Goal: Feedback & Contribution: Leave review/rating

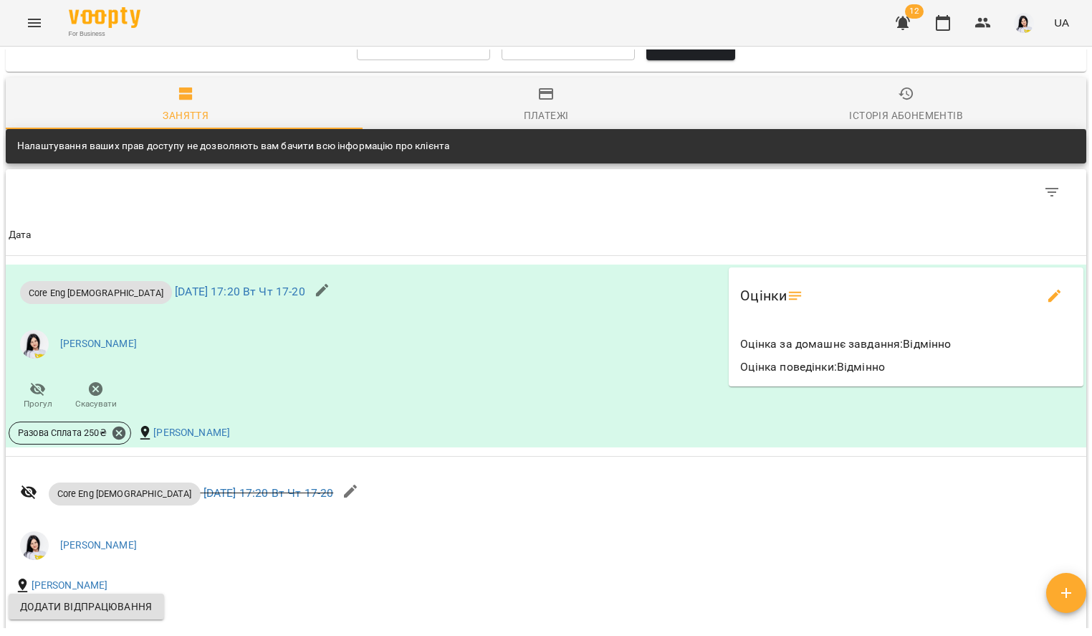
scroll to position [1388, 0]
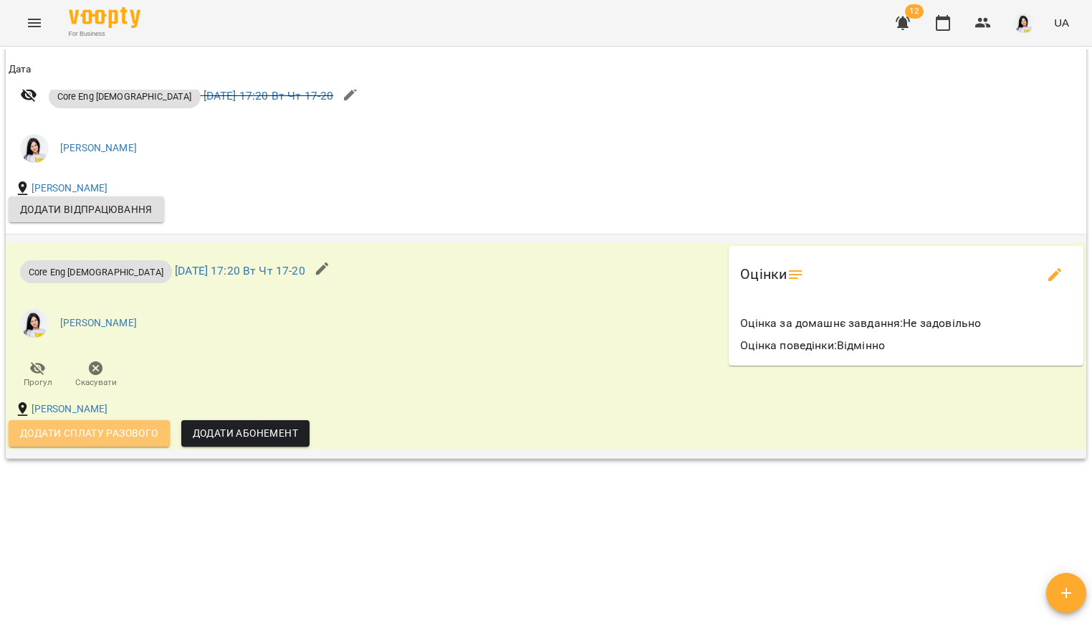
click at [113, 431] on span "Додати сплату разового" at bounding box center [89, 432] width 138 height 17
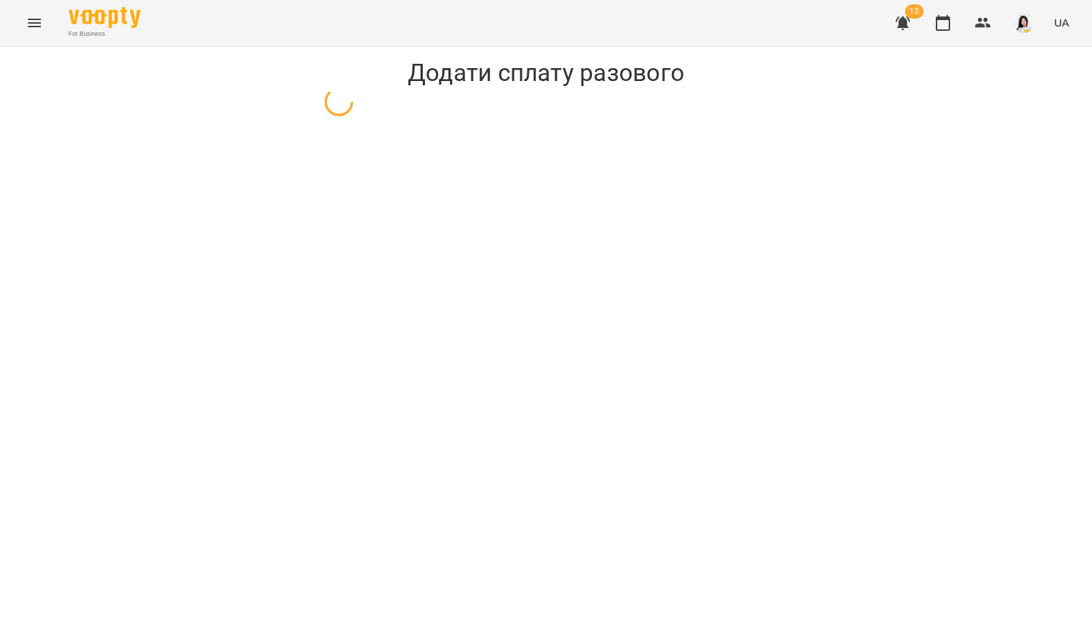
select select "**********"
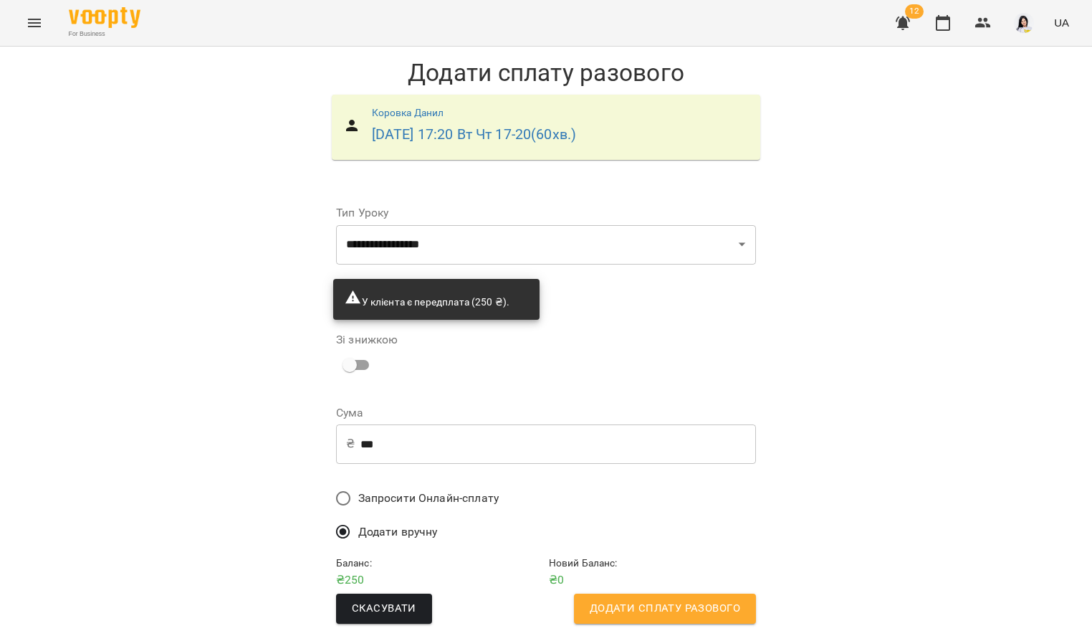
scroll to position [6, 0]
click at [679, 599] on span "Додати сплату разового" at bounding box center [665, 608] width 151 height 19
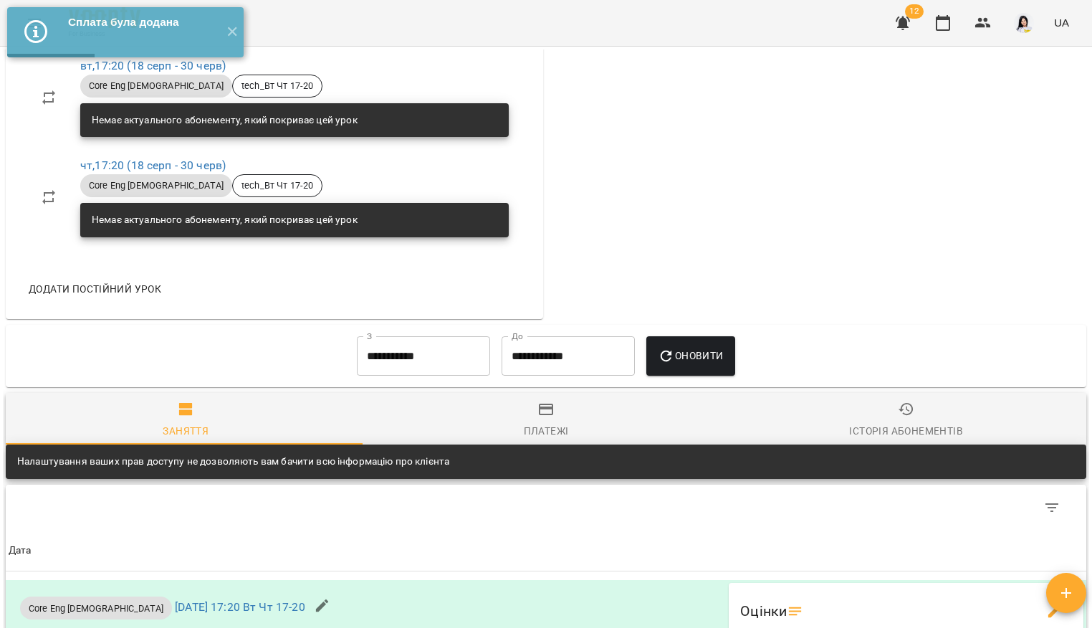
scroll to position [135, 0]
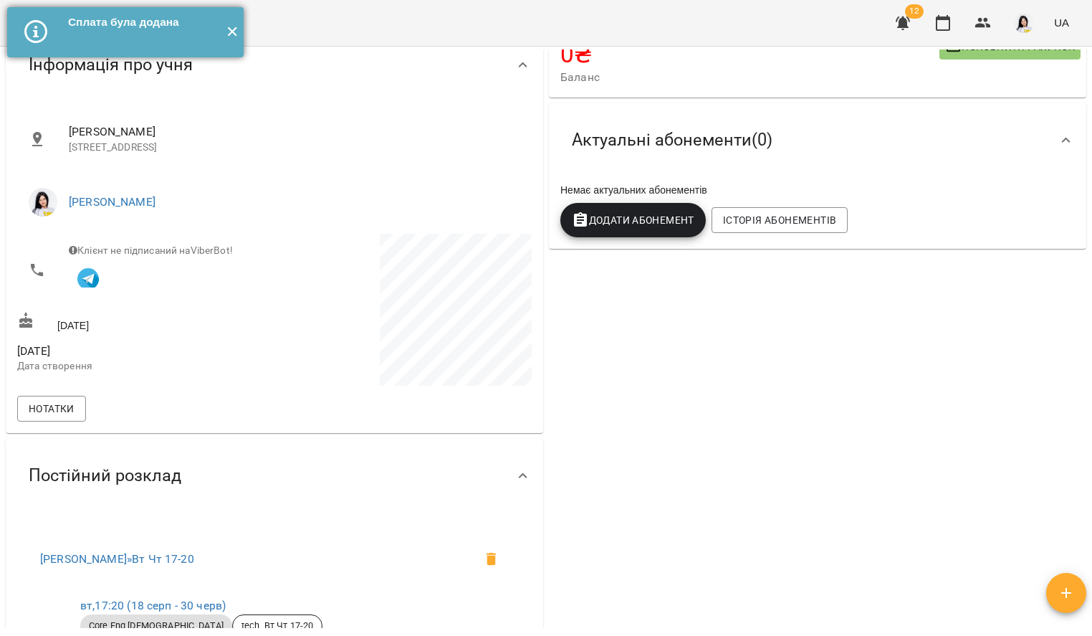
click at [236, 37] on button "✕" at bounding box center [232, 32] width 24 height 50
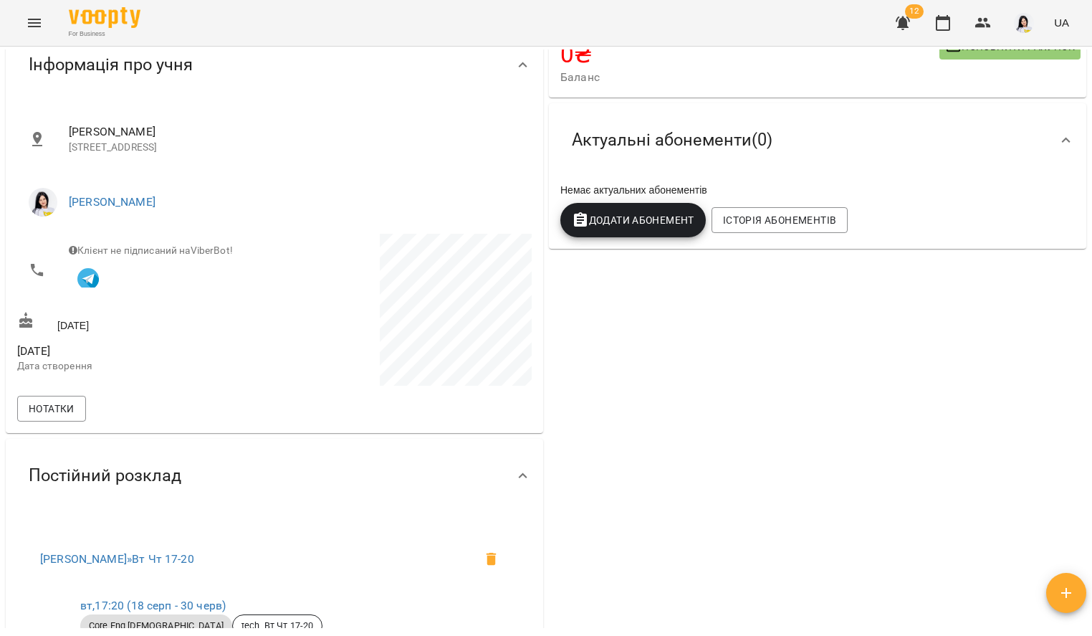
click at [34, 29] on icon "Menu" at bounding box center [34, 22] width 17 height 17
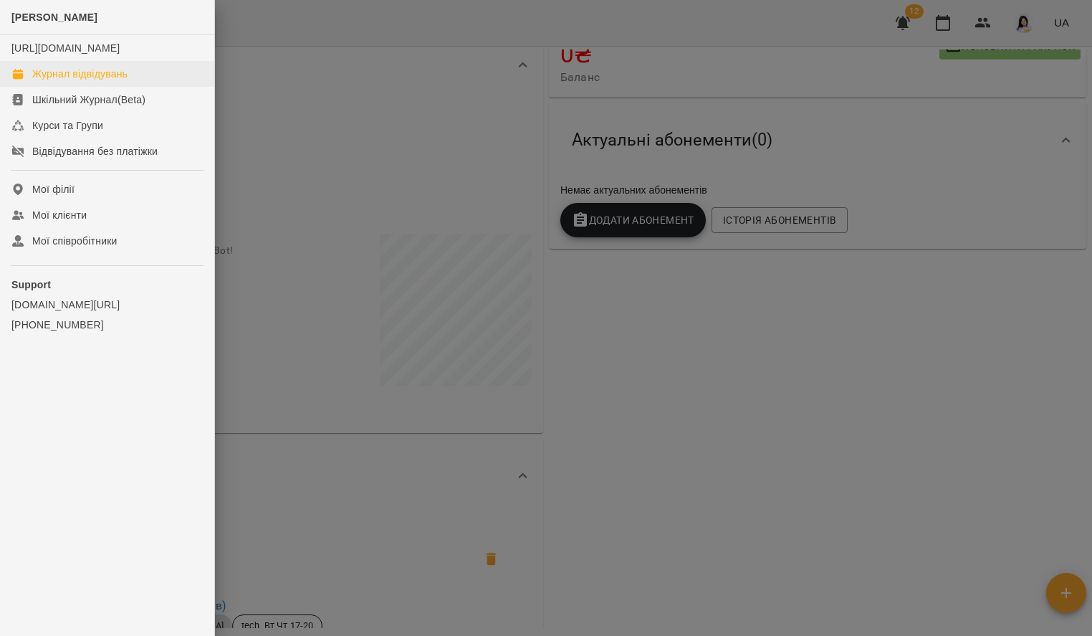
click at [84, 87] on link "Журнал відвідувань" at bounding box center [107, 74] width 214 height 26
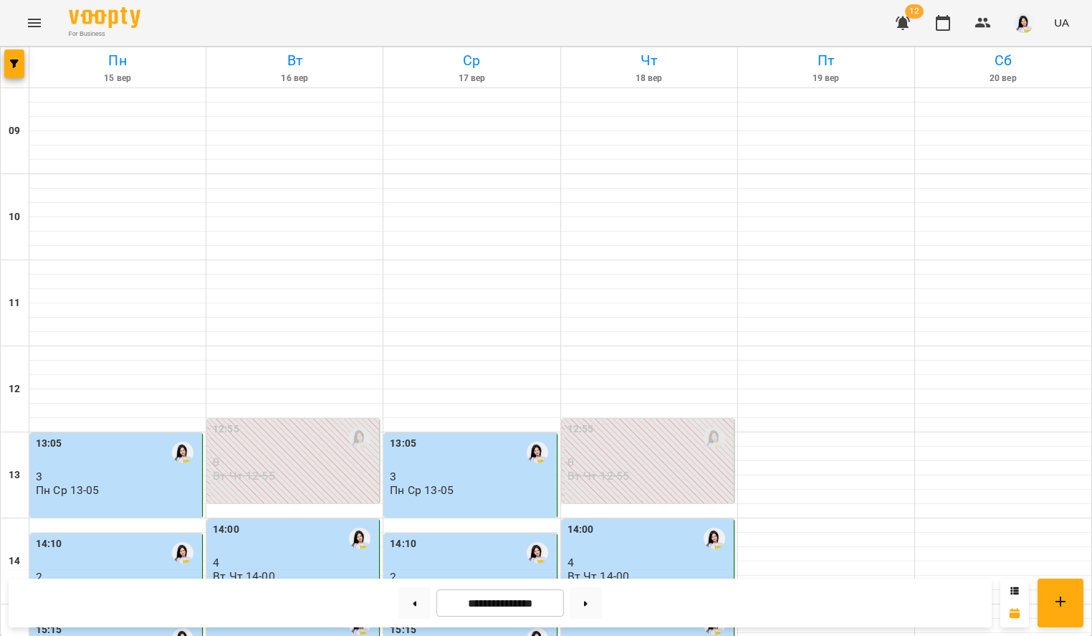
scroll to position [511, 0]
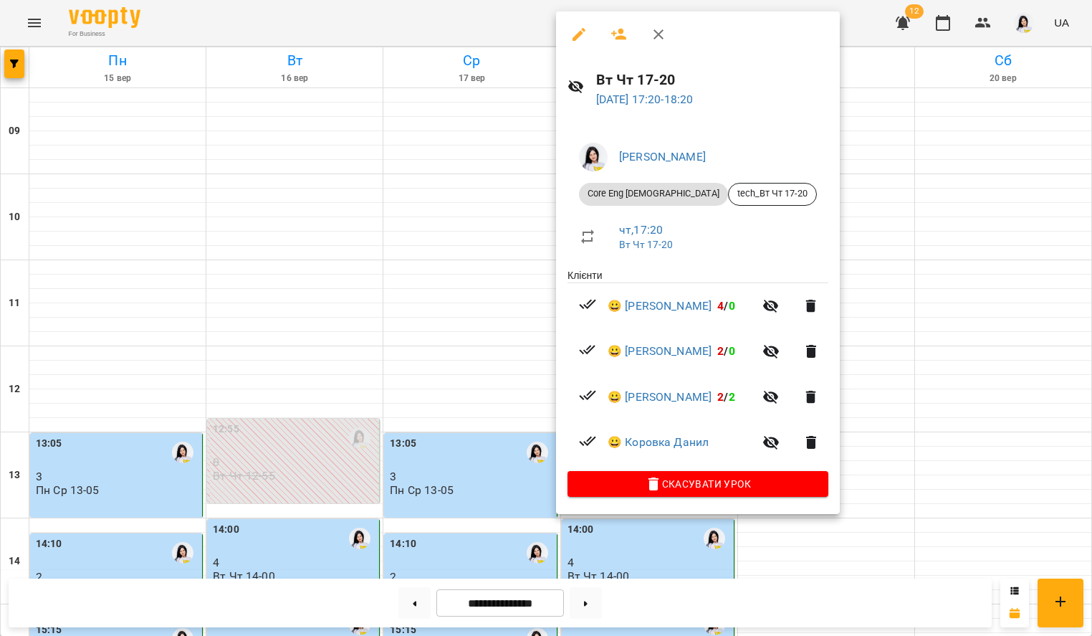
click at [454, 348] on div at bounding box center [546, 318] width 1092 height 636
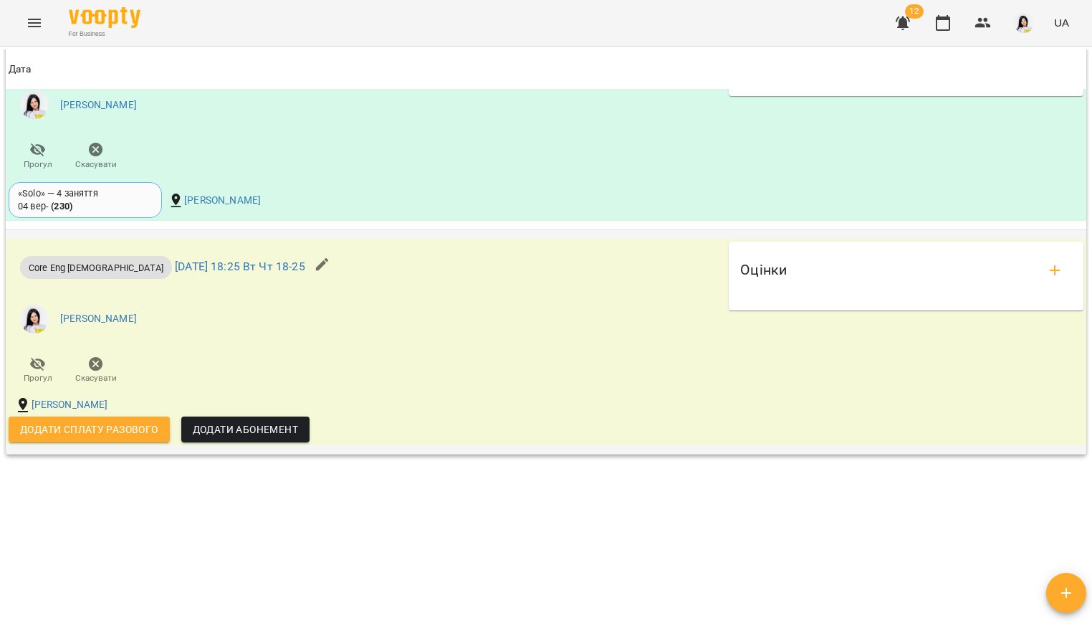
scroll to position [1360, 0]
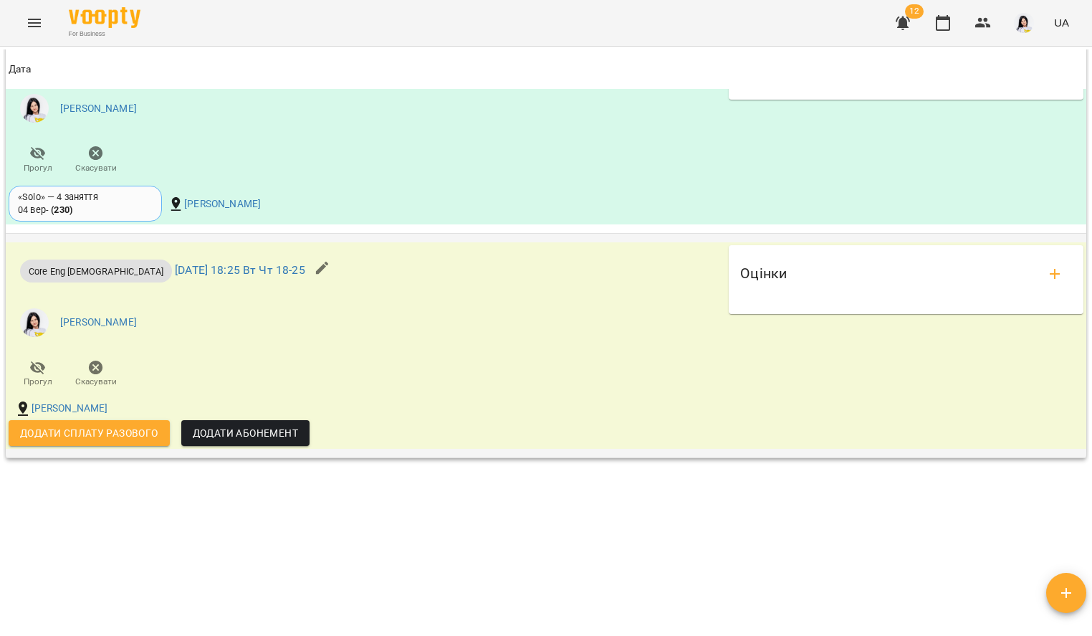
click at [1046, 267] on icon "add evaluations" at bounding box center [1054, 273] width 17 height 17
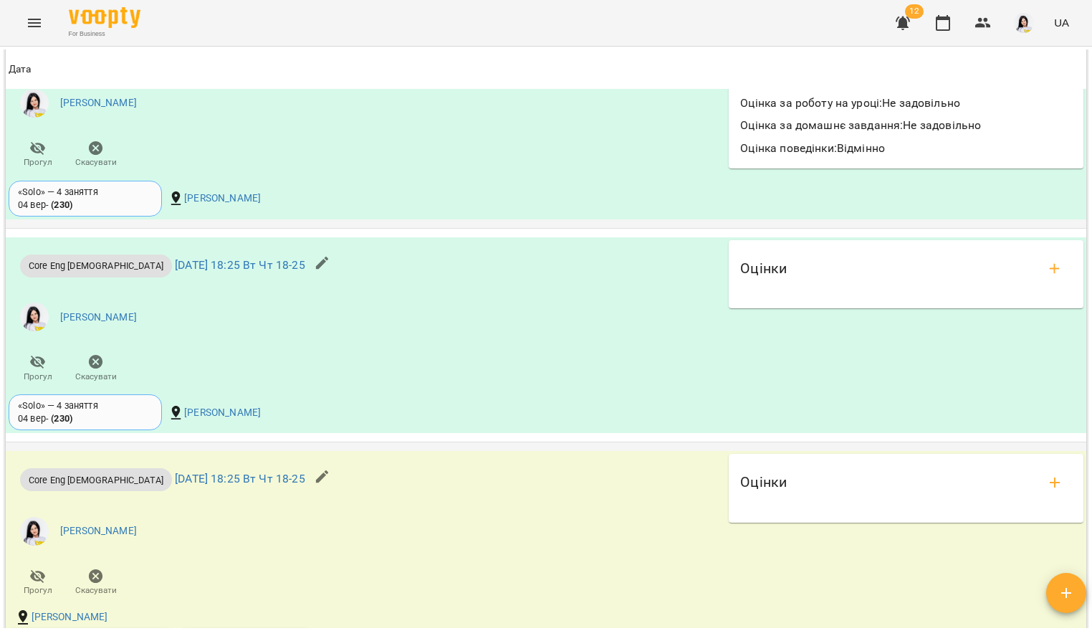
scroll to position [1140, 0]
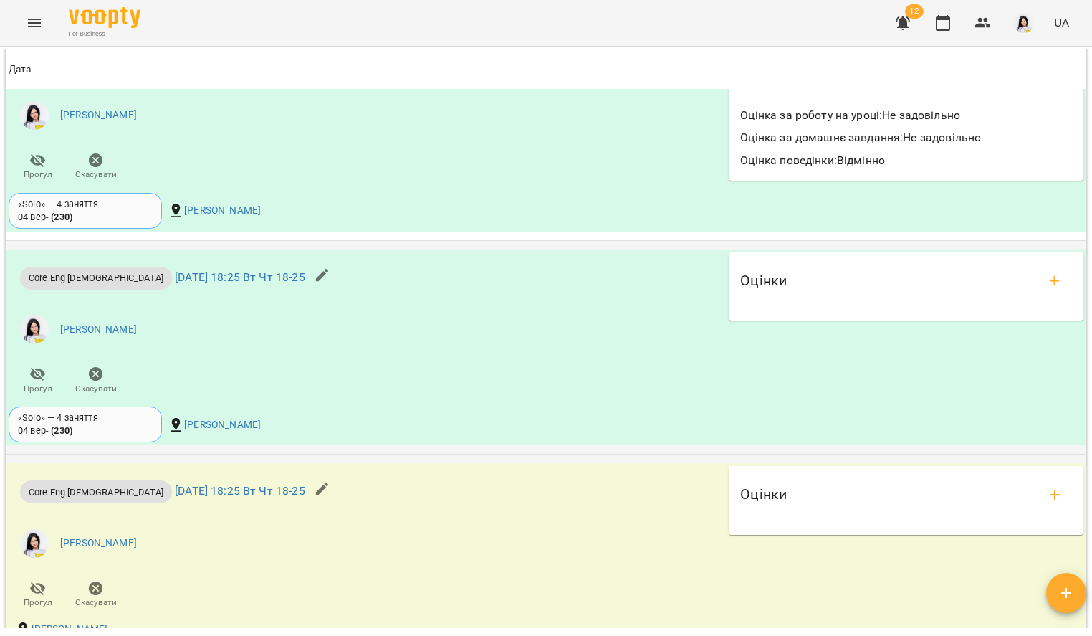
click at [1046, 276] on icon "add evaluations" at bounding box center [1054, 280] width 17 height 17
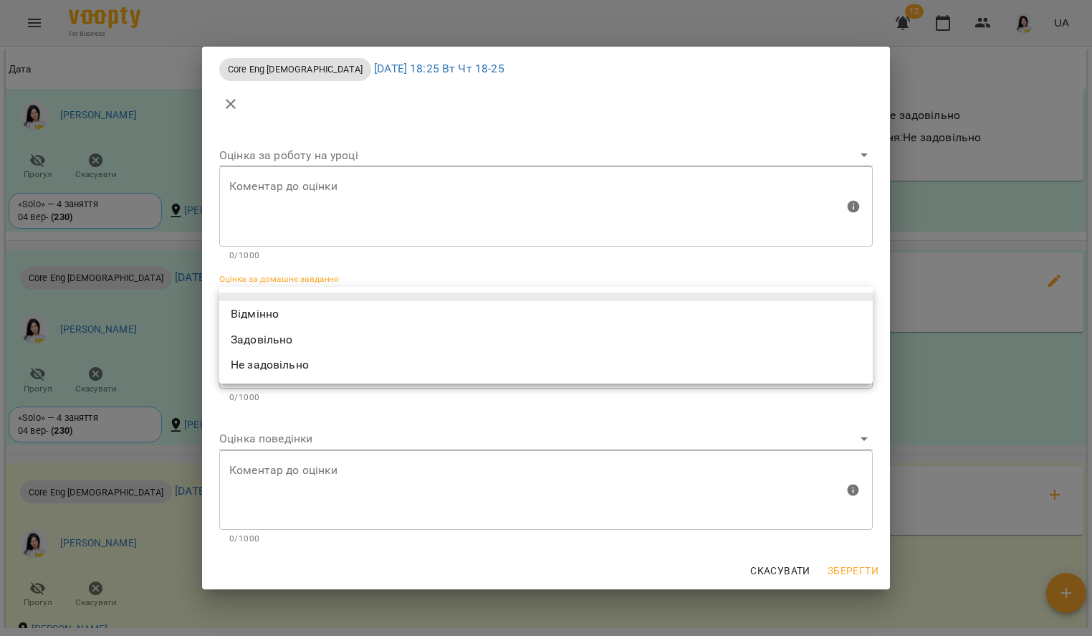
click at [469, 296] on body "For Business 12 UA Мої клієнти / [PERSON_NAME] [PERSON_NAME] tech_Вт Чт 18-25 У…" at bounding box center [546, 341] width 1092 height 682
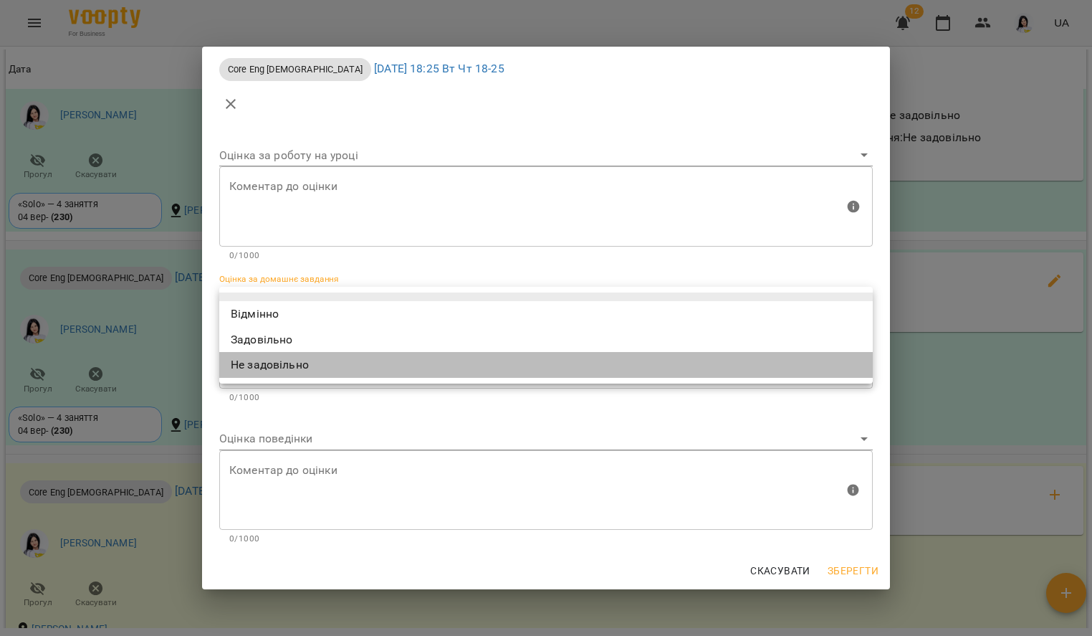
click at [320, 368] on li "Не задовільно" at bounding box center [546, 365] width 654 height 26
type input "**********"
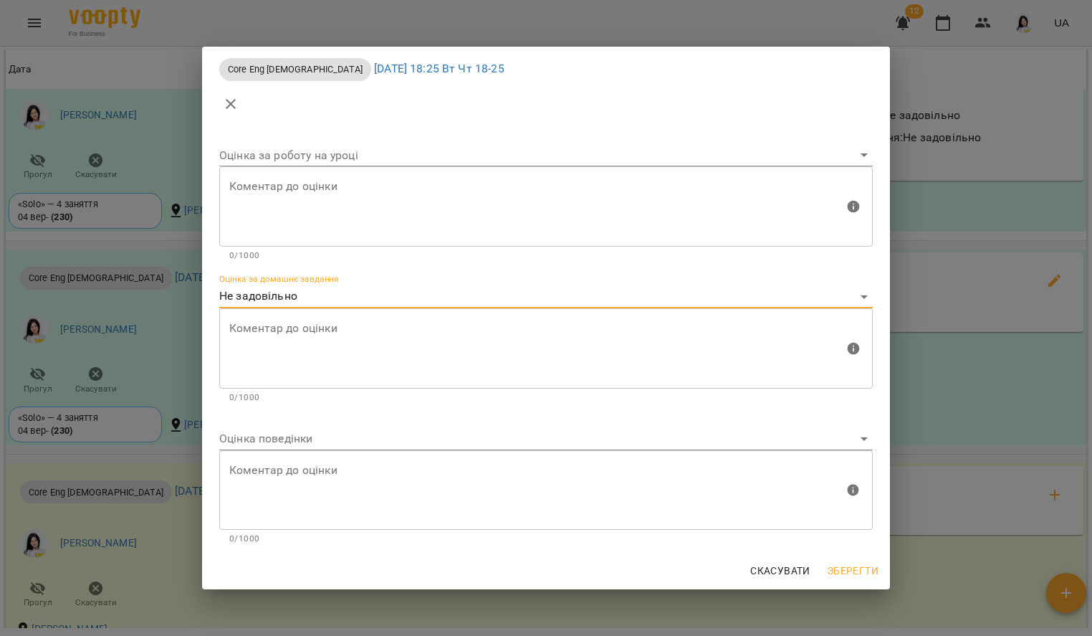
click at [313, 356] on textarea at bounding box center [536, 348] width 615 height 54
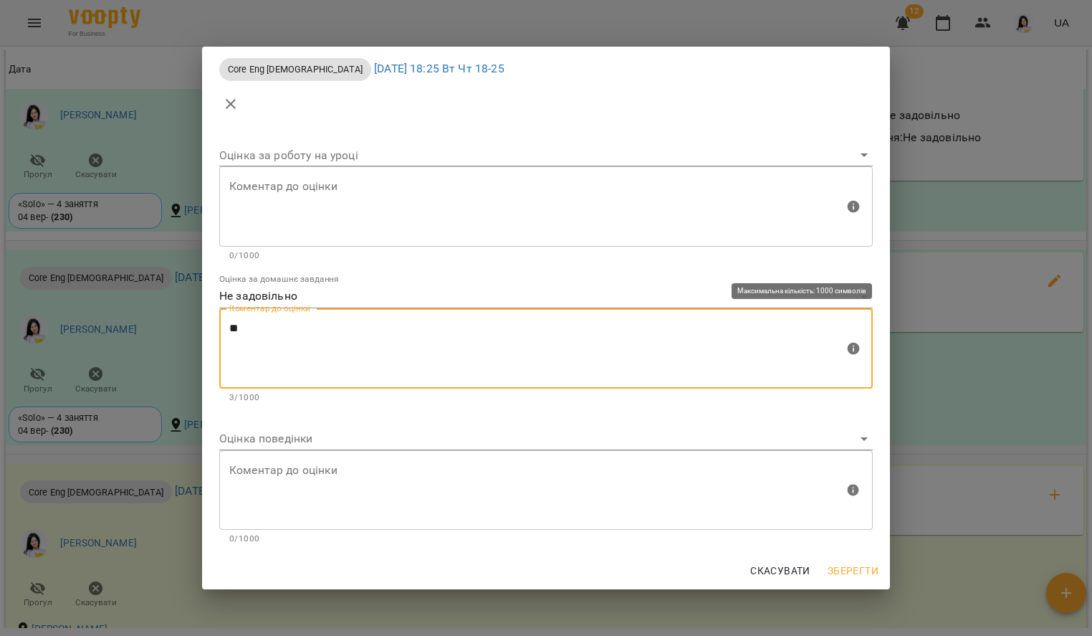
type textarea "*"
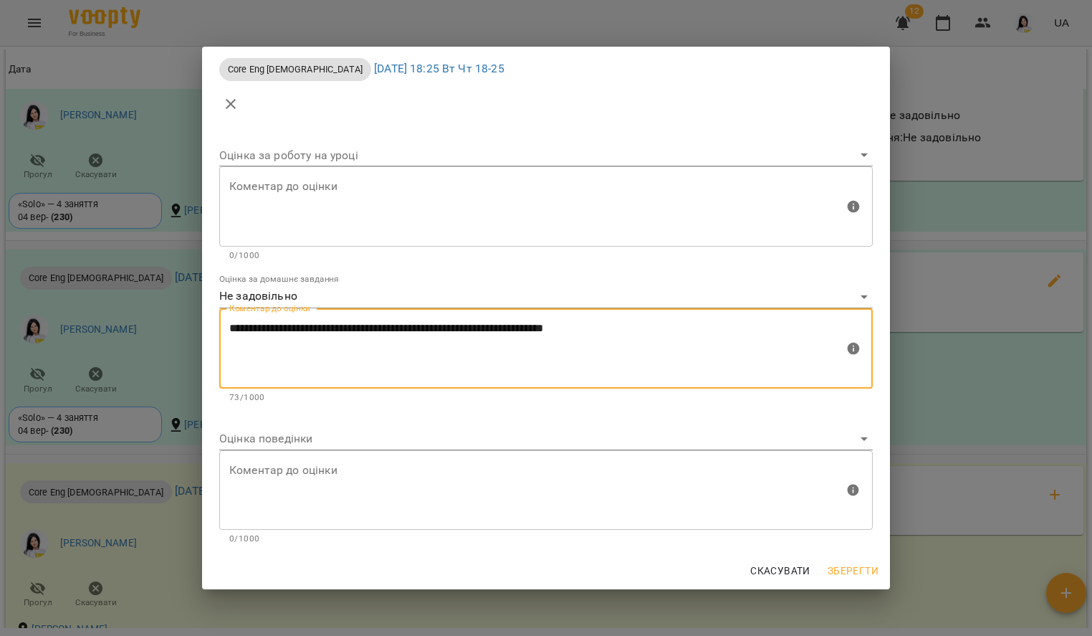
type textarea "**********"
click at [302, 433] on body "For Business 12 UA Мої клієнти / [PERSON_NAME] [PERSON_NAME] tech_Вт Чт 18-25 У…" at bounding box center [546, 341] width 1092 height 682
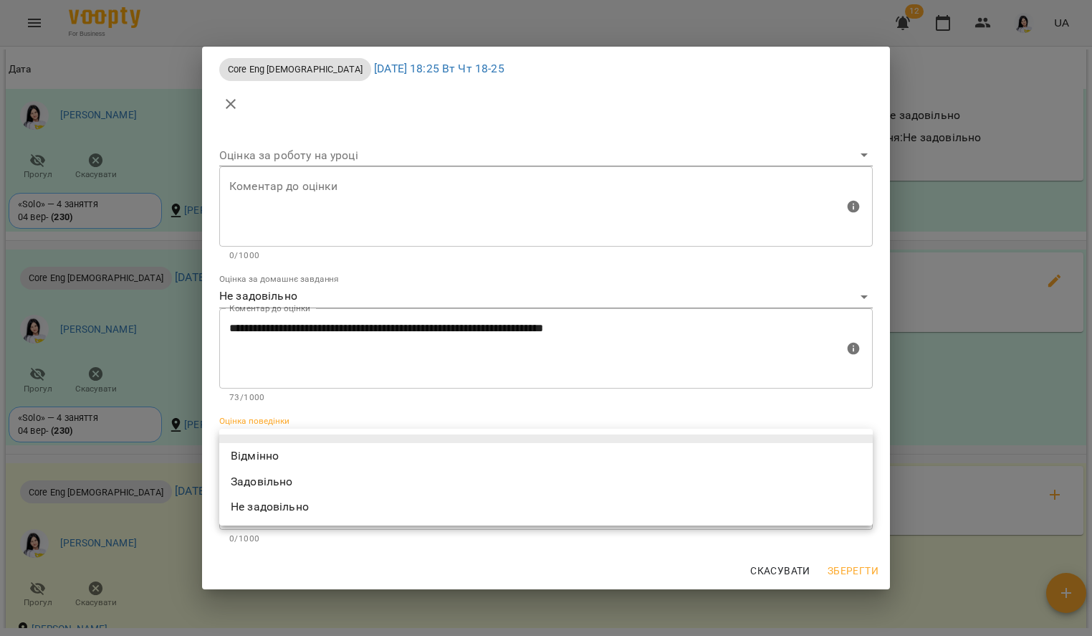
click at [262, 500] on li "Не задовільно" at bounding box center [546, 507] width 654 height 26
type input "**********"
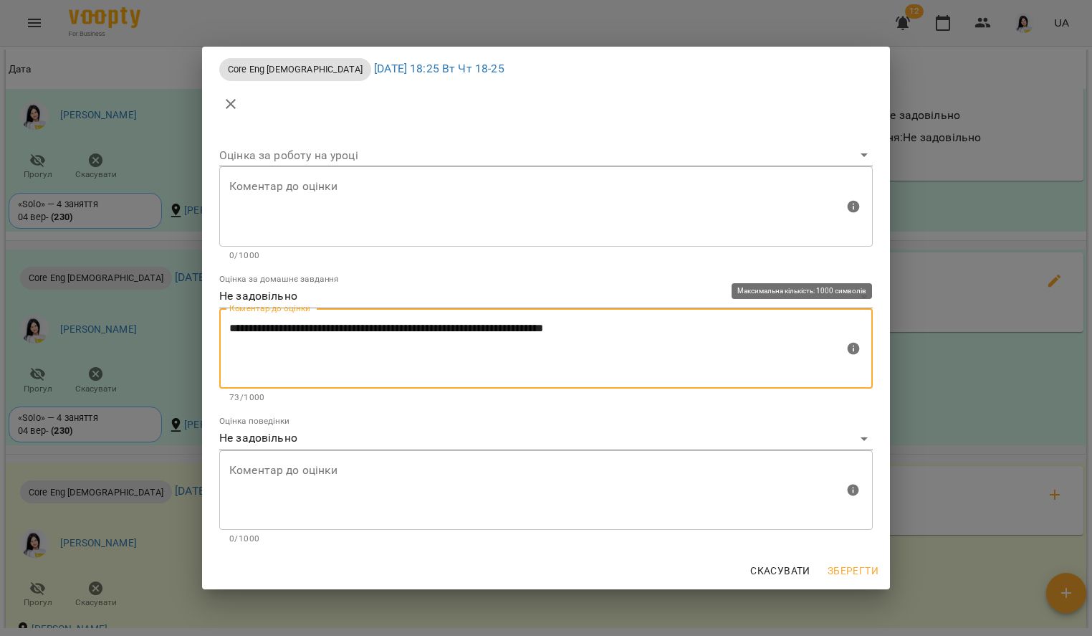
drag, startPoint x: 229, startPoint y: 335, endPoint x: 540, endPoint y: 340, distance: 311.1
click at [540, 340] on textarea "**********" at bounding box center [536, 349] width 615 height 54
drag, startPoint x: 667, startPoint y: 328, endPoint x: 224, endPoint y: 327, distance: 442.2
click at [224, 327] on div "**********" at bounding box center [546, 348] width 654 height 80
drag, startPoint x: 652, startPoint y: 330, endPoint x: 214, endPoint y: 328, distance: 437.9
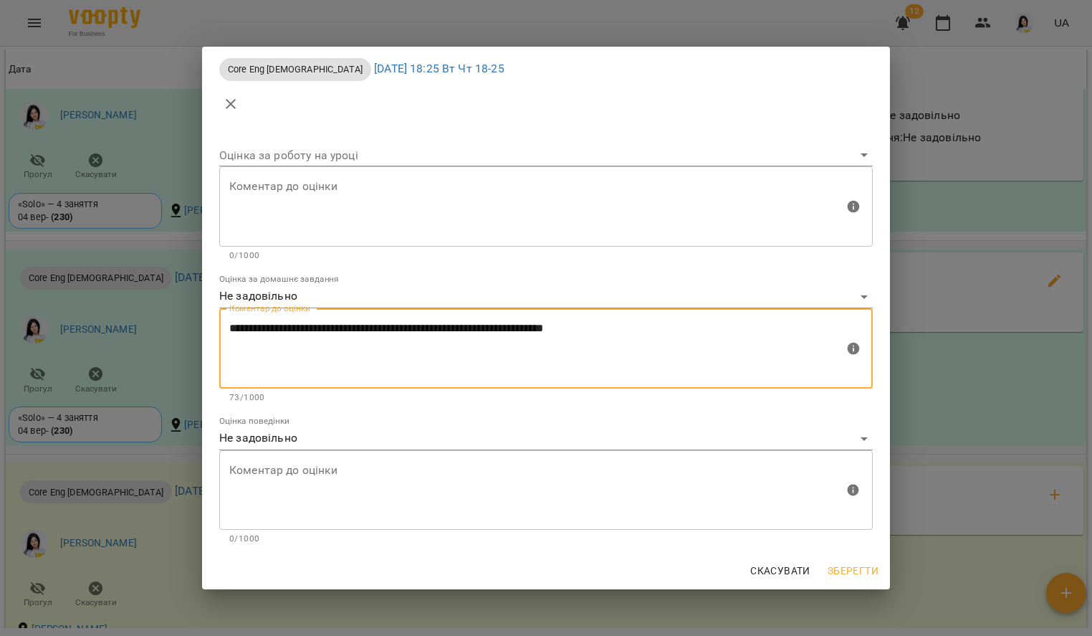
click at [214, 328] on div "**********" at bounding box center [546, 339] width 665 height 142
click at [853, 565] on span "Зберегти" at bounding box center [853, 570] width 51 height 17
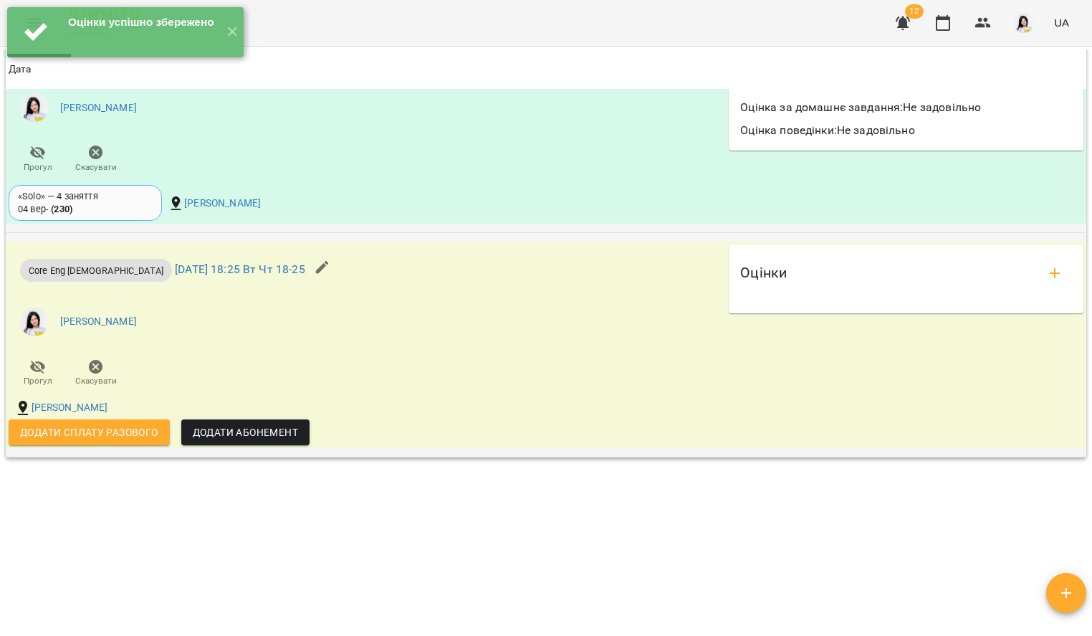
scroll to position [1360, 0]
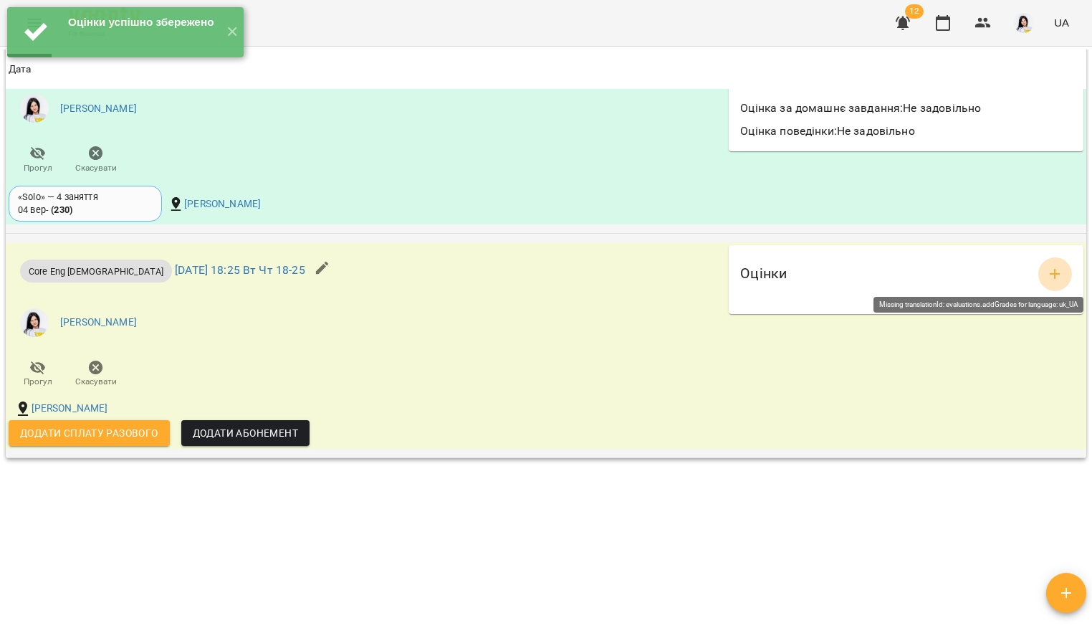
click at [1038, 262] on button "add evaluations" at bounding box center [1055, 274] width 34 height 34
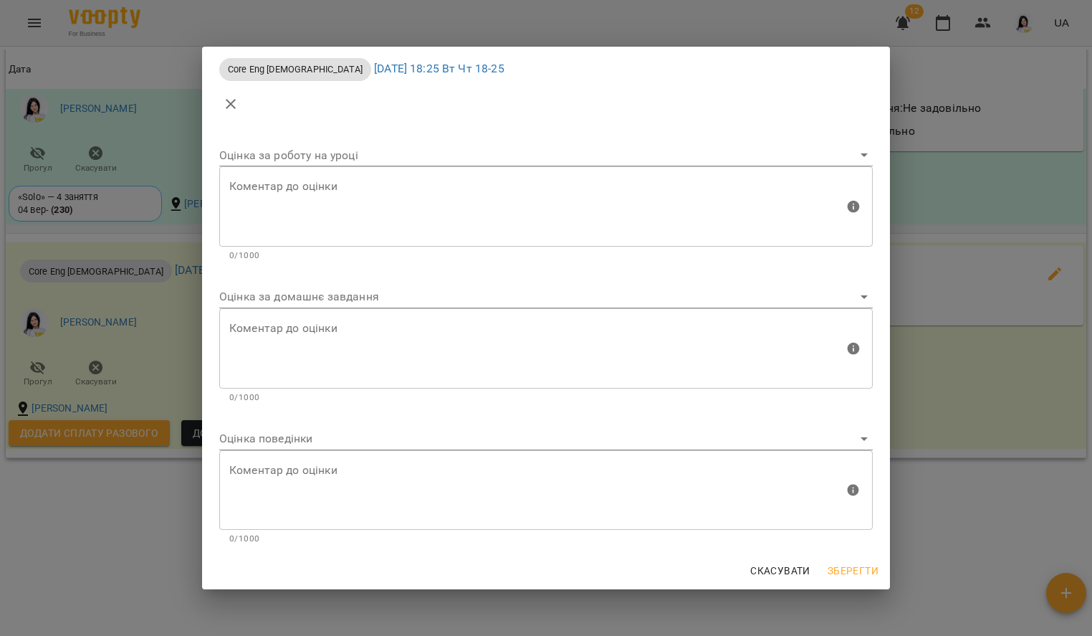
click at [367, 290] on body "Оцінки успішно збережено ✕ For Business 12 UA Мої клієнти / [PERSON_NAME] [PERS…" at bounding box center [546, 341] width 1092 height 682
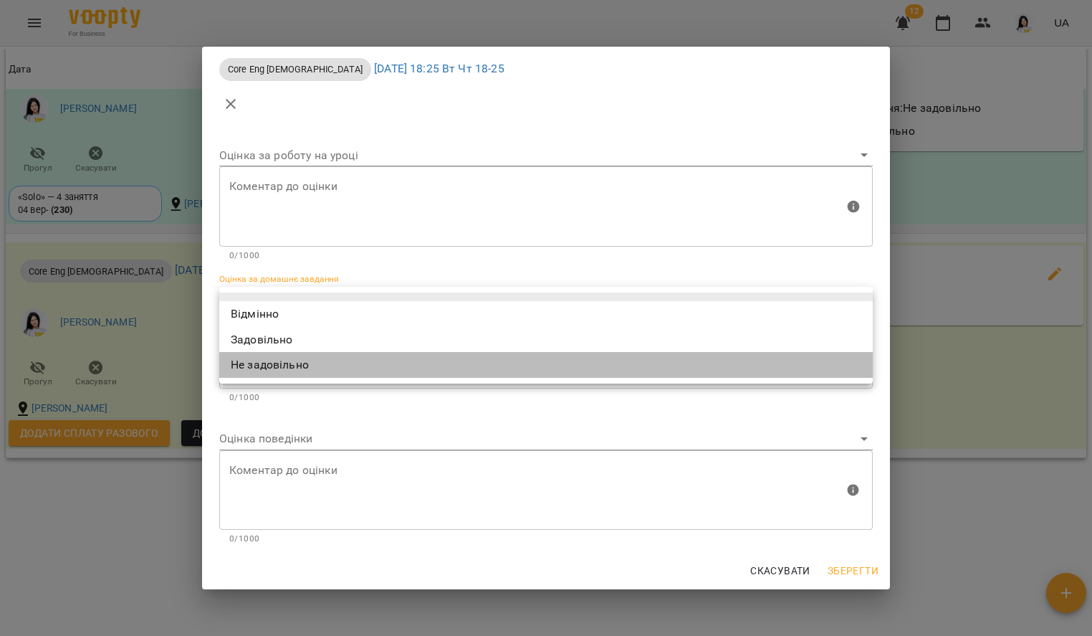
click at [295, 362] on li "Не задовільно" at bounding box center [546, 365] width 654 height 26
type input "**********"
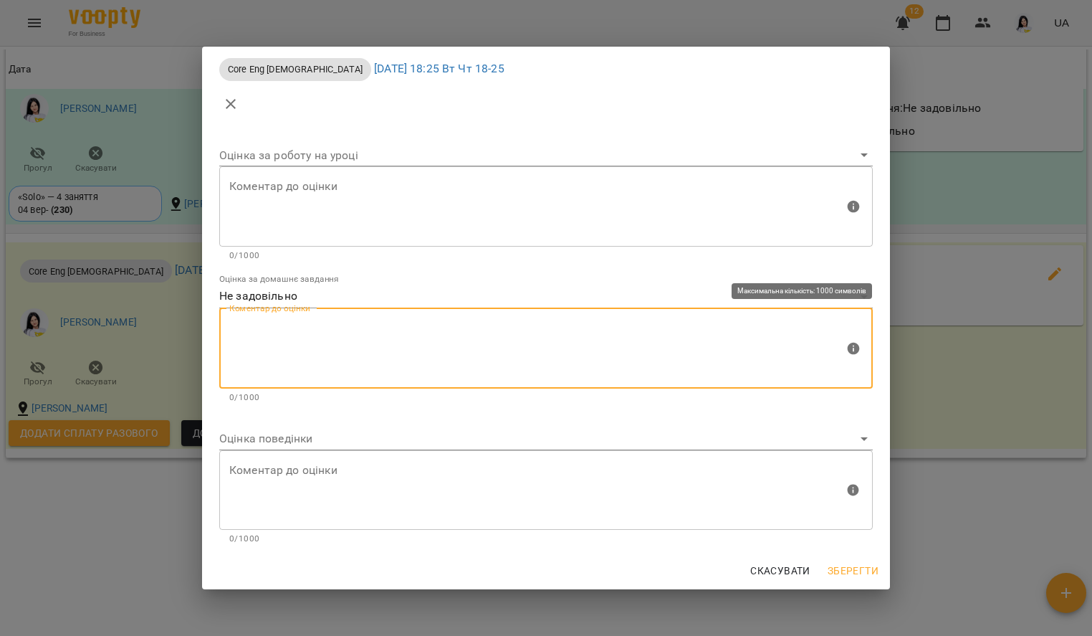
click at [285, 343] on textarea at bounding box center [536, 348] width 615 height 54
paste textarea "**********"
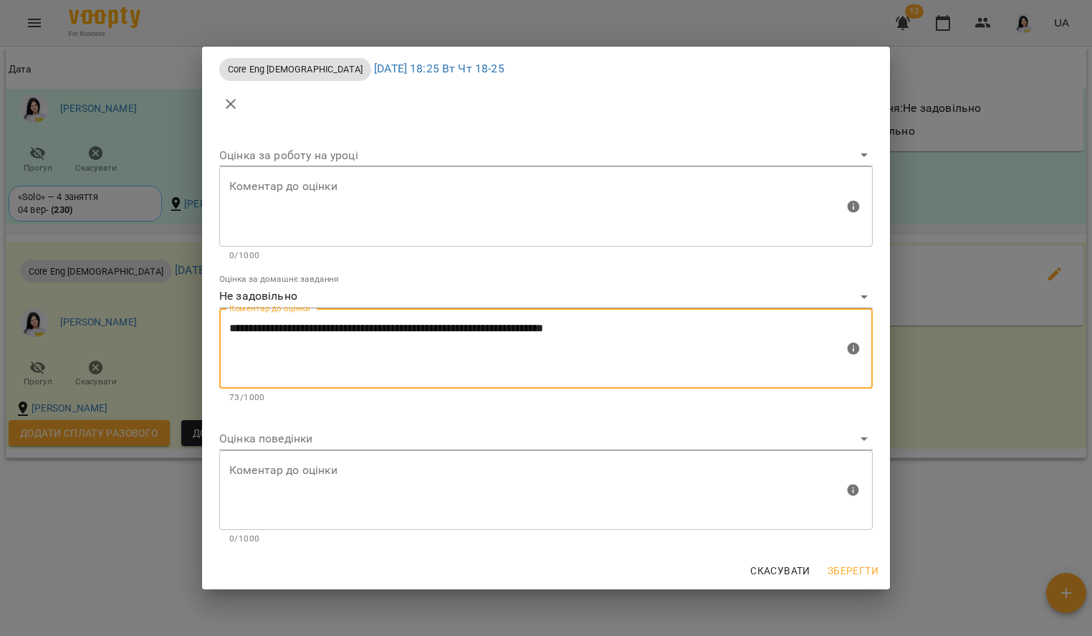
type textarea "**********"
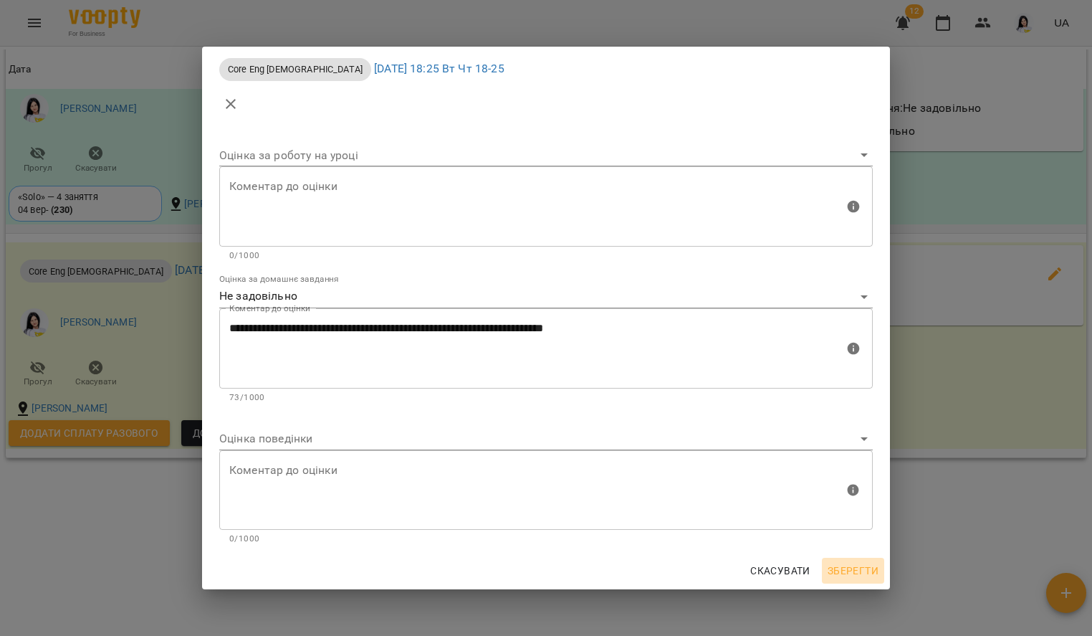
click at [861, 568] on span "Зберегти" at bounding box center [853, 570] width 51 height 17
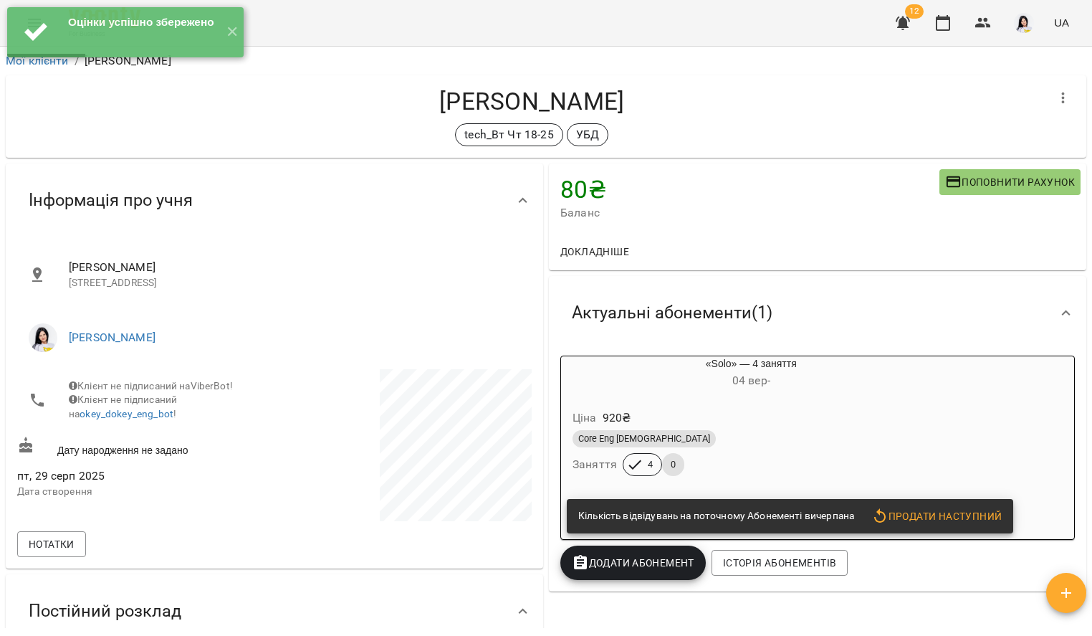
scroll to position [0, 0]
click at [237, 33] on button "✕" at bounding box center [232, 32] width 24 height 50
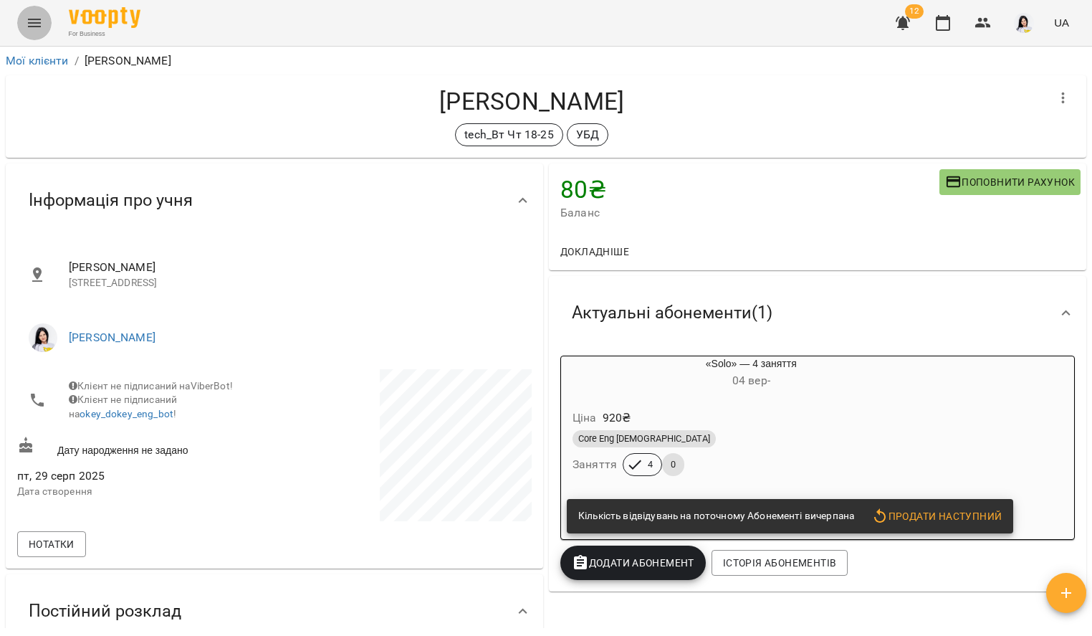
click at [42, 22] on icon "Menu" at bounding box center [34, 22] width 17 height 17
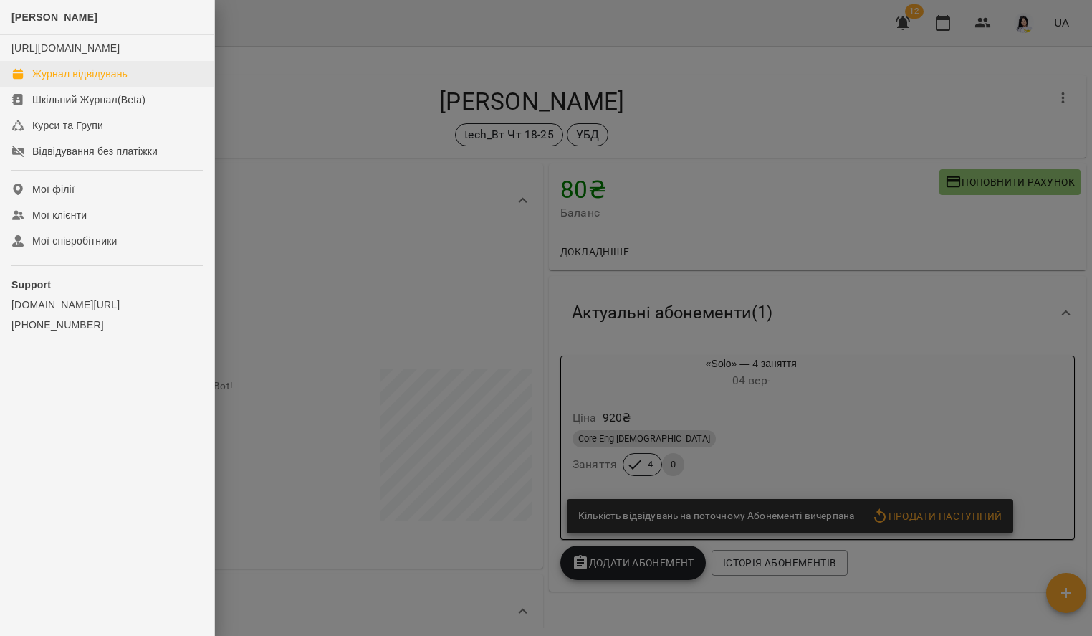
click at [105, 81] on div "Журнал відвідувань" at bounding box center [79, 74] width 95 height 14
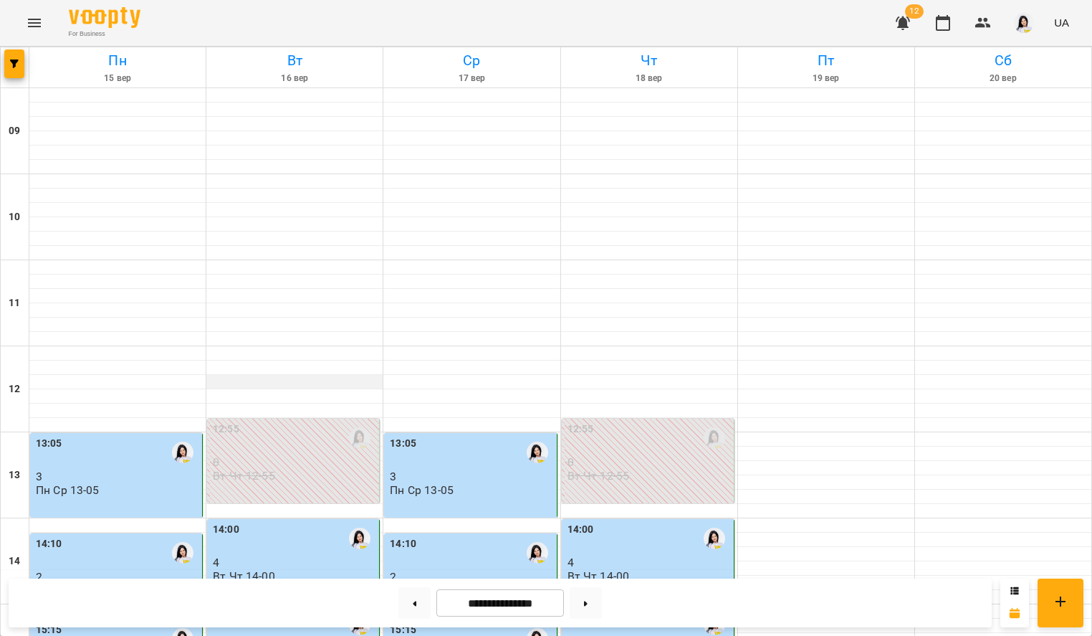
scroll to position [502, 0]
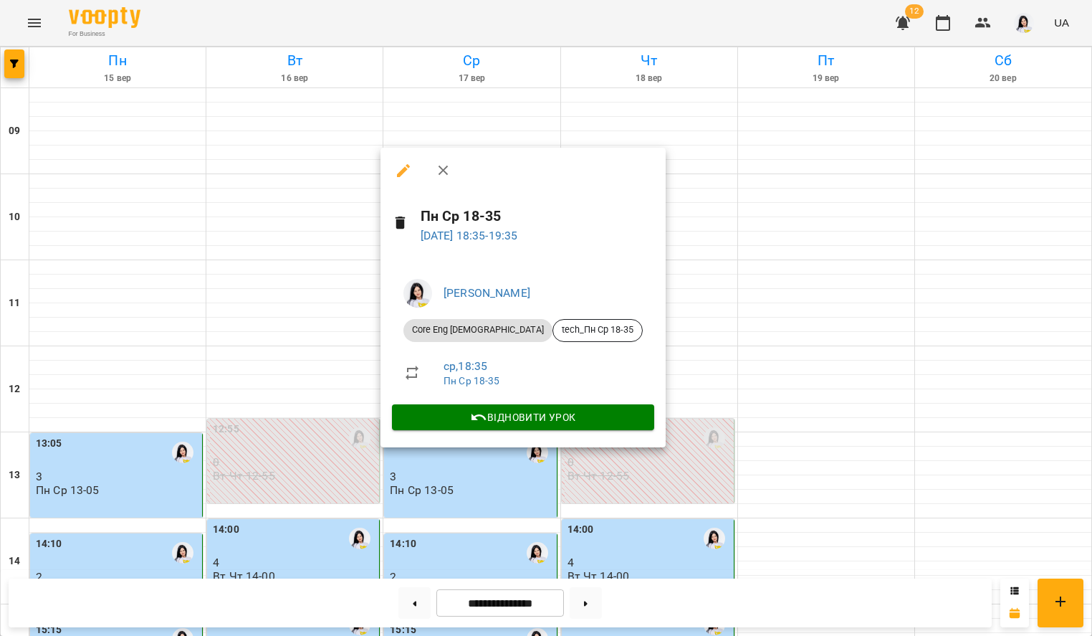
click at [632, 421] on div at bounding box center [546, 318] width 1092 height 636
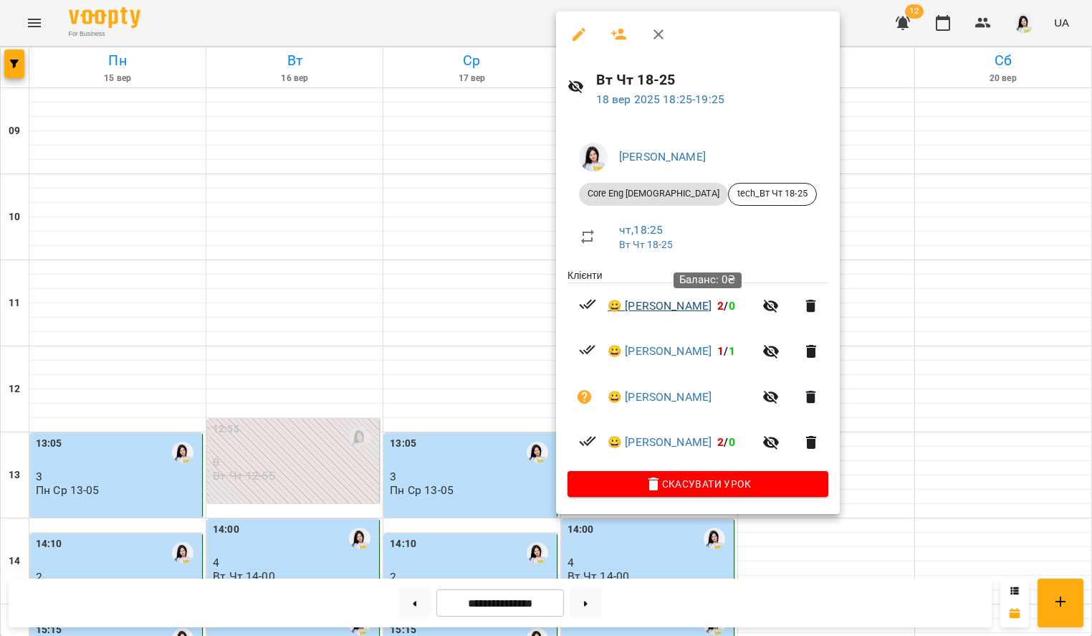
click at [655, 306] on link "😀 [PERSON_NAME]" at bounding box center [660, 305] width 104 height 17
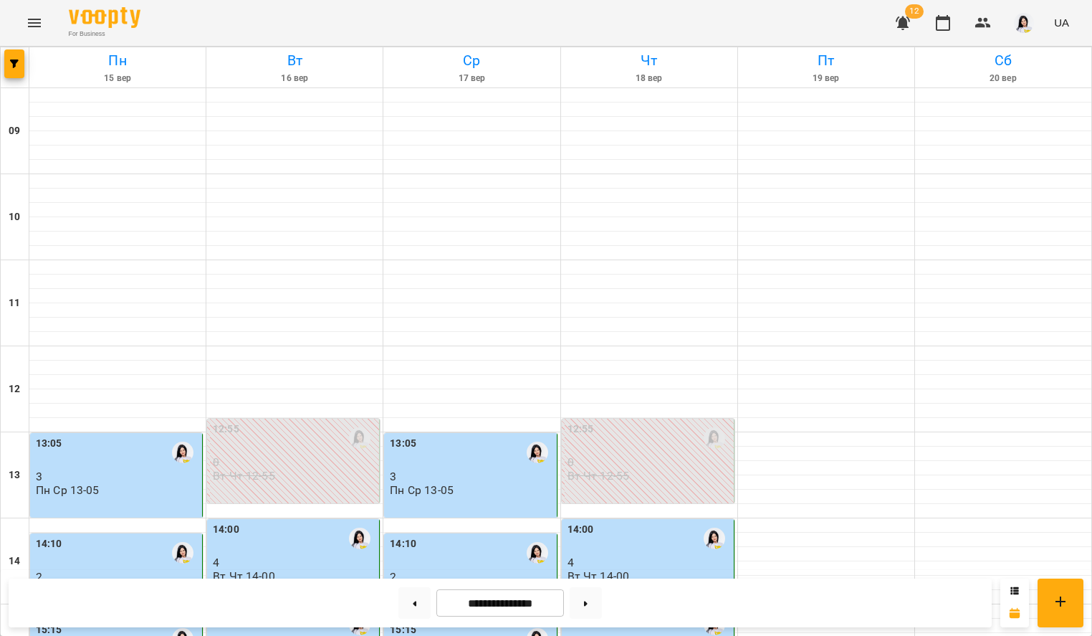
scroll to position [548, 0]
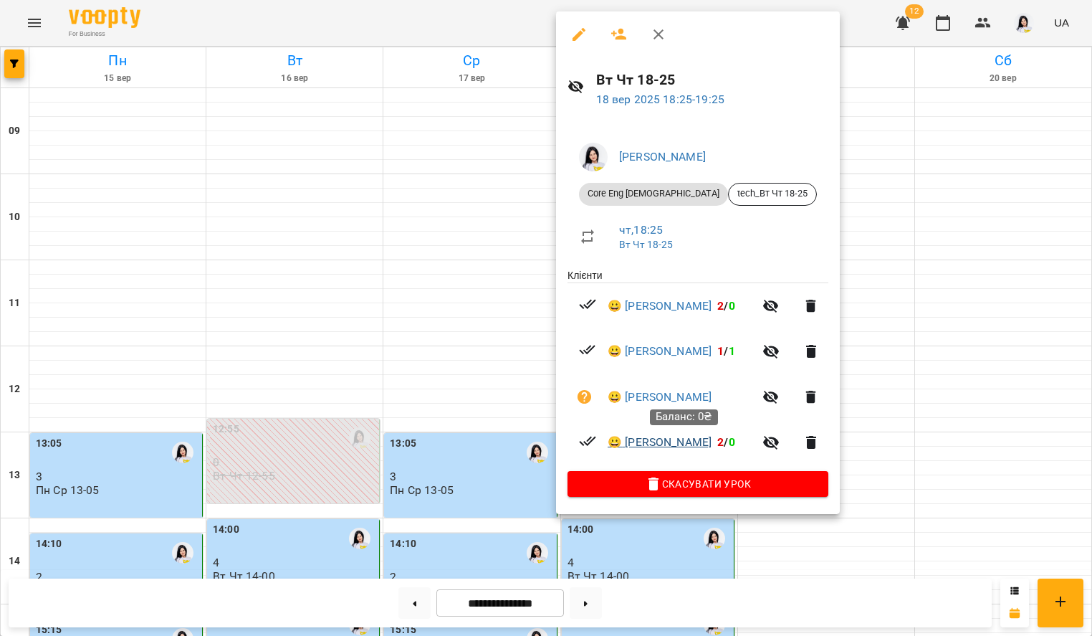
click at [656, 442] on link "😀 [PERSON_NAME]" at bounding box center [660, 442] width 104 height 17
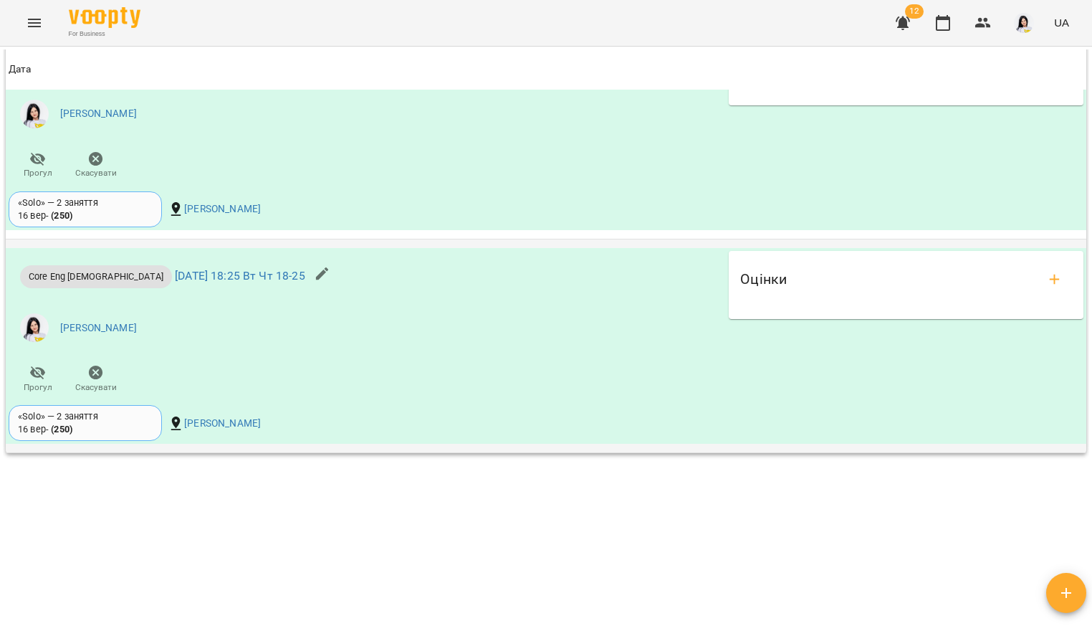
scroll to position [1418, 0]
click at [1046, 292] on button "add evaluations" at bounding box center [1055, 279] width 34 height 34
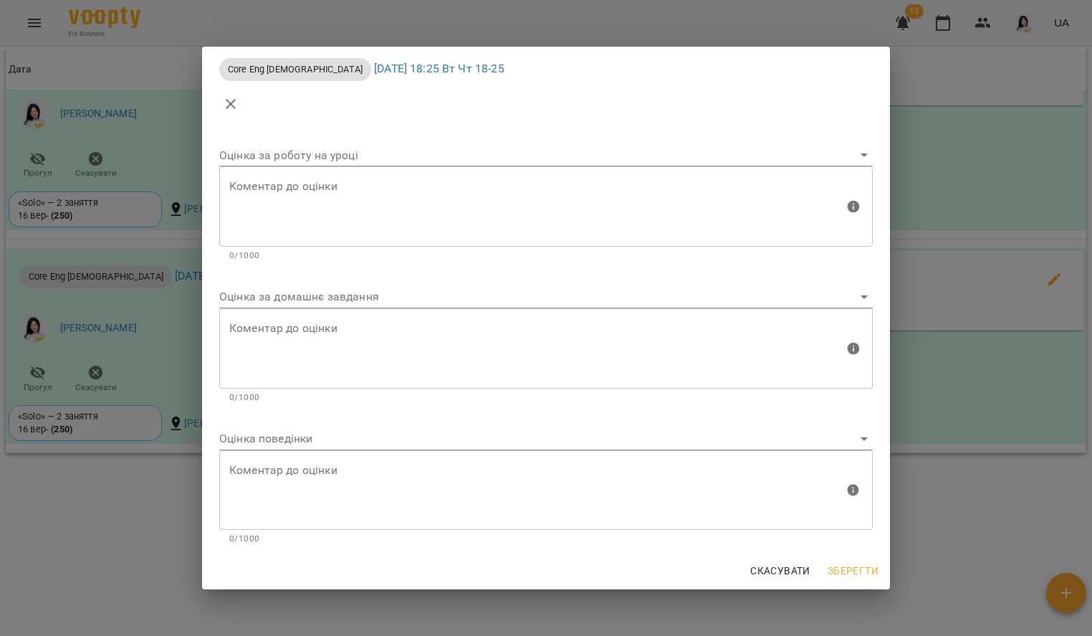
click at [414, 292] on body "For Business 12 UA Мої клієнти / [PERSON_NAME] [PERSON_NAME] tech_Вт Чт 18-25 0…" at bounding box center [546, 341] width 1092 height 682
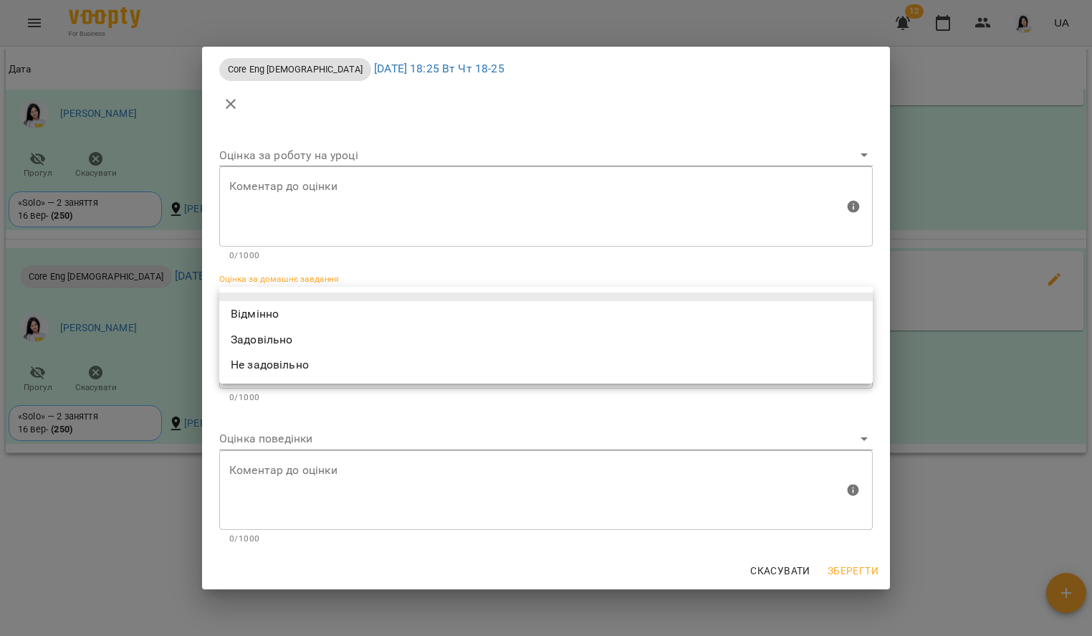
click at [298, 367] on li "Не задовільно" at bounding box center [546, 365] width 654 height 26
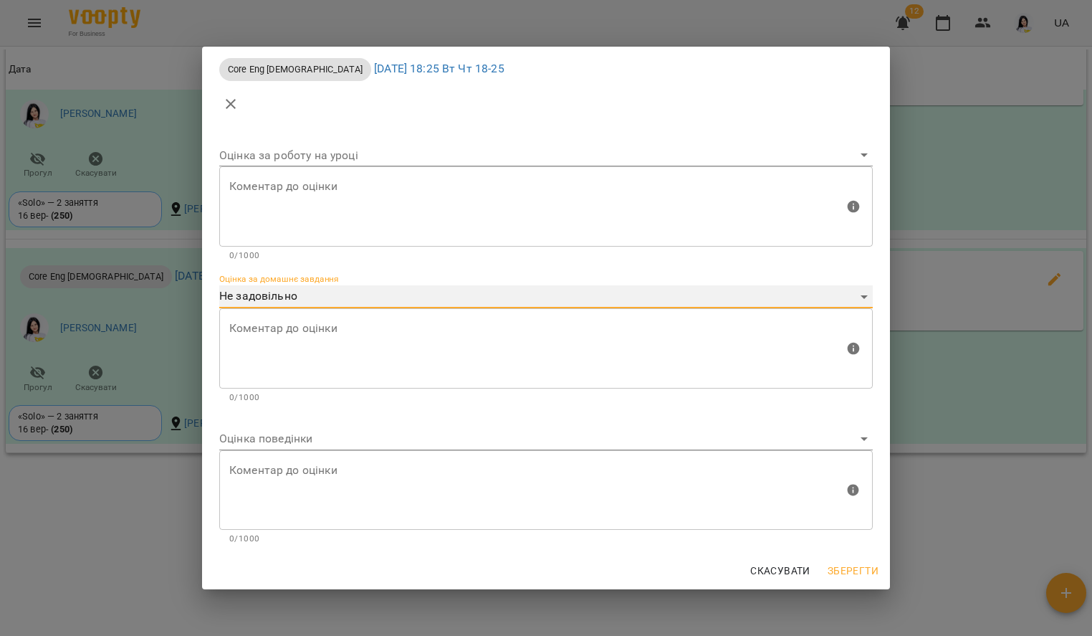
type input "**********"
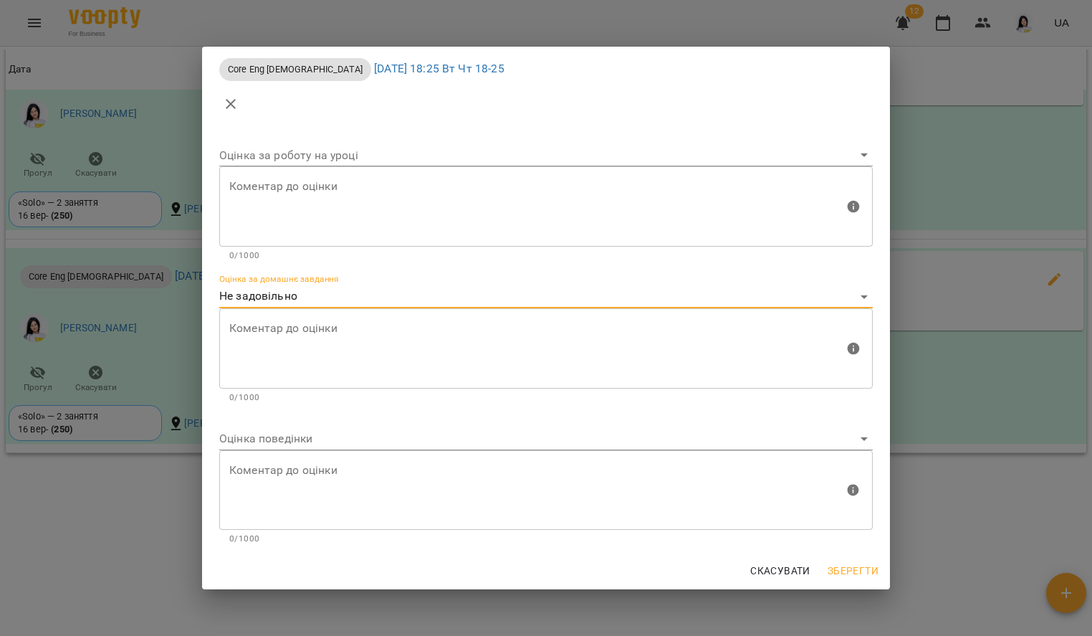
click at [298, 355] on textarea at bounding box center [536, 348] width 615 height 54
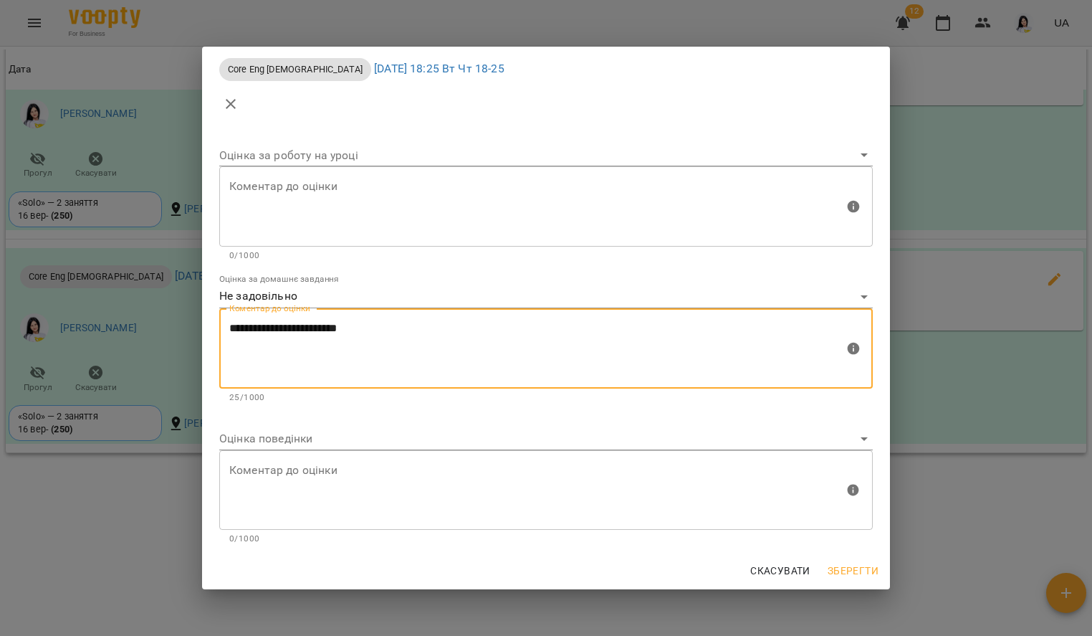
type textarea "**********"
click at [282, 441] on body "For Business 12 UA Мої клієнти / [PERSON_NAME] [PERSON_NAME] tech_Вт Чт 18-25 0…" at bounding box center [546, 341] width 1092 height 682
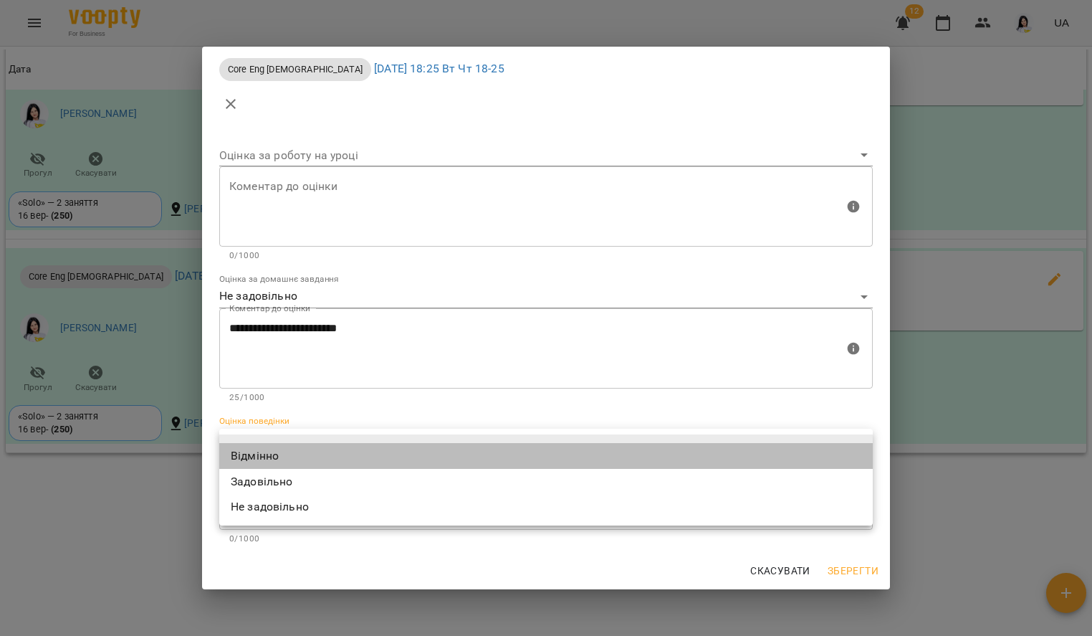
click at [280, 456] on li "Відмінно" at bounding box center [546, 456] width 654 height 26
type input "*********"
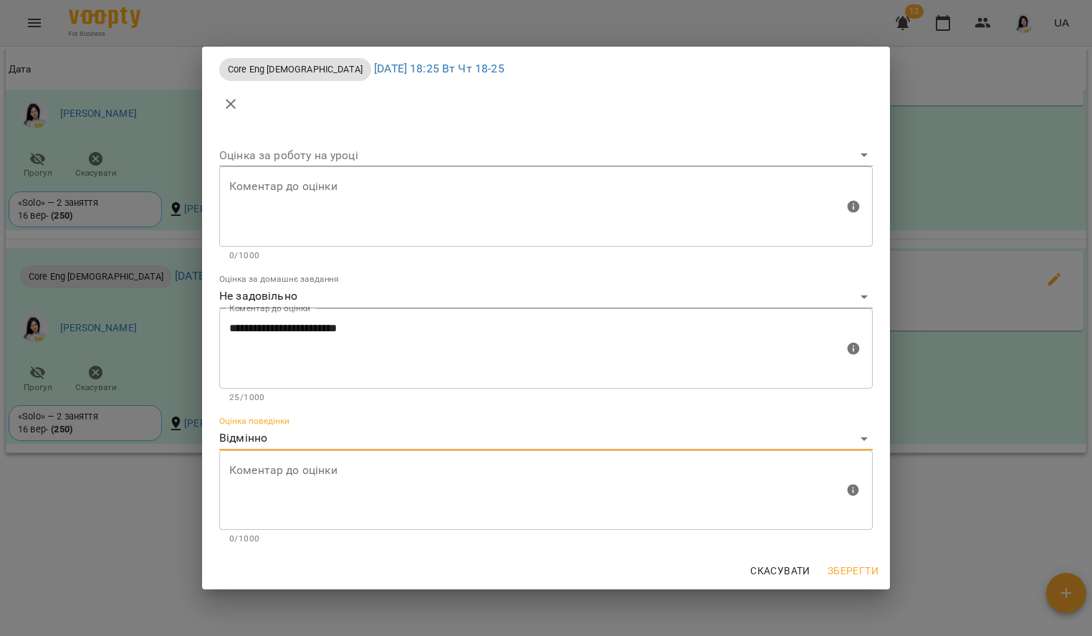
click at [865, 567] on span "Зберегти" at bounding box center [853, 570] width 51 height 17
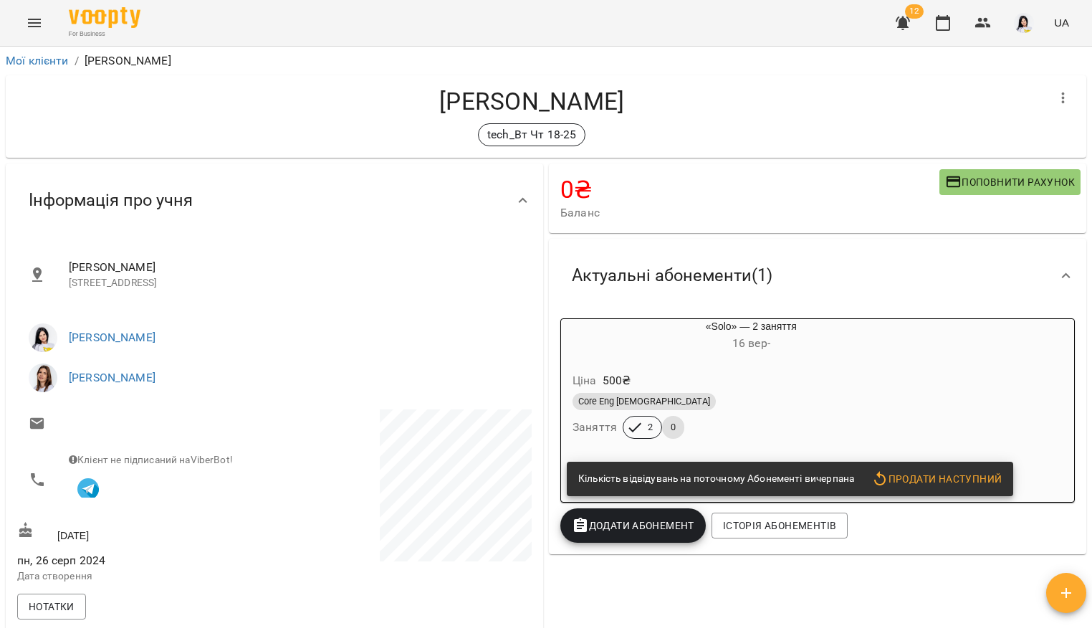
scroll to position [0, 0]
click at [37, 30] on icon "Menu" at bounding box center [34, 22] width 17 height 17
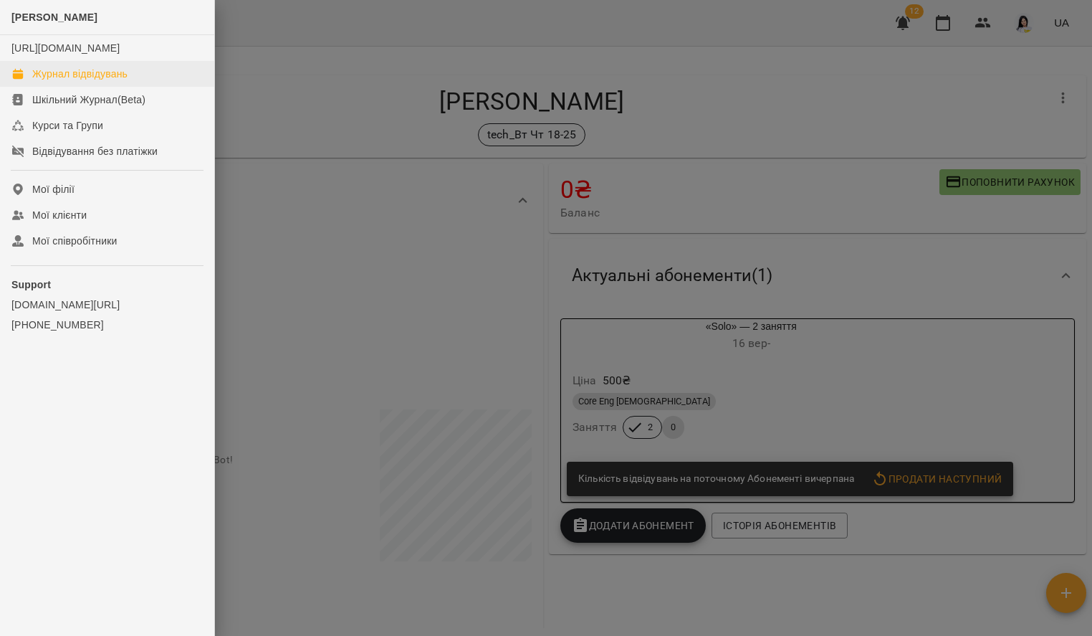
drag, startPoint x: 95, startPoint y: 107, endPoint x: 83, endPoint y: 79, distance: 30.2
click at [83, 79] on ul "[URL][DOMAIN_NAME] Журнал відвідувань Шкільний Журнал(Beta) Курси та Групи Відв…" at bounding box center [107, 99] width 214 height 129
click at [83, 81] on div "Журнал відвідувань" at bounding box center [79, 74] width 95 height 14
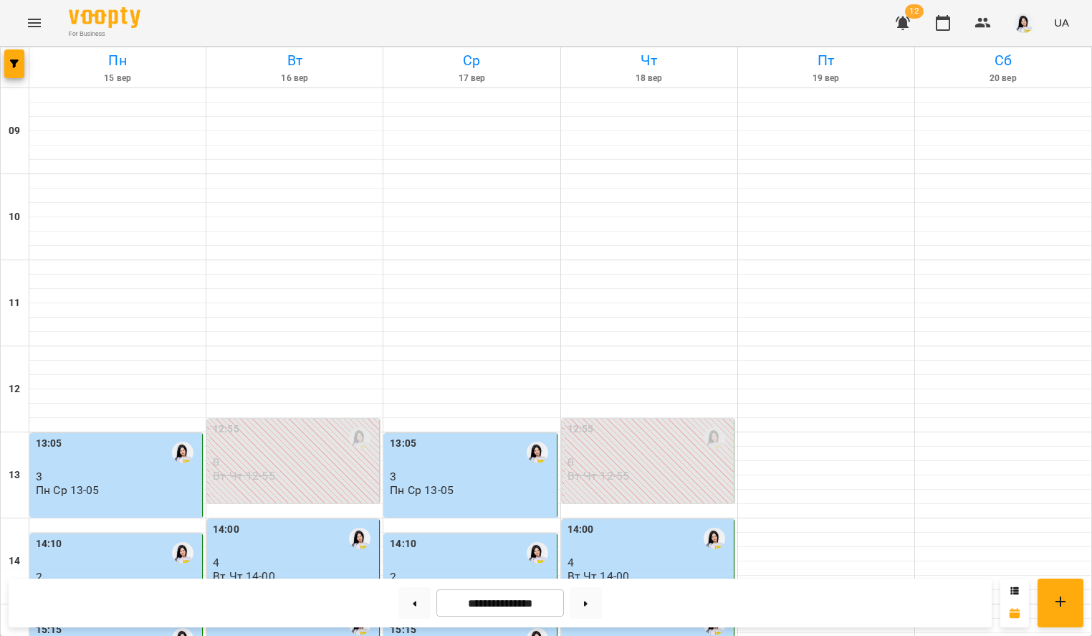
click at [6, 333] on div "11" at bounding box center [15, 303] width 29 height 86
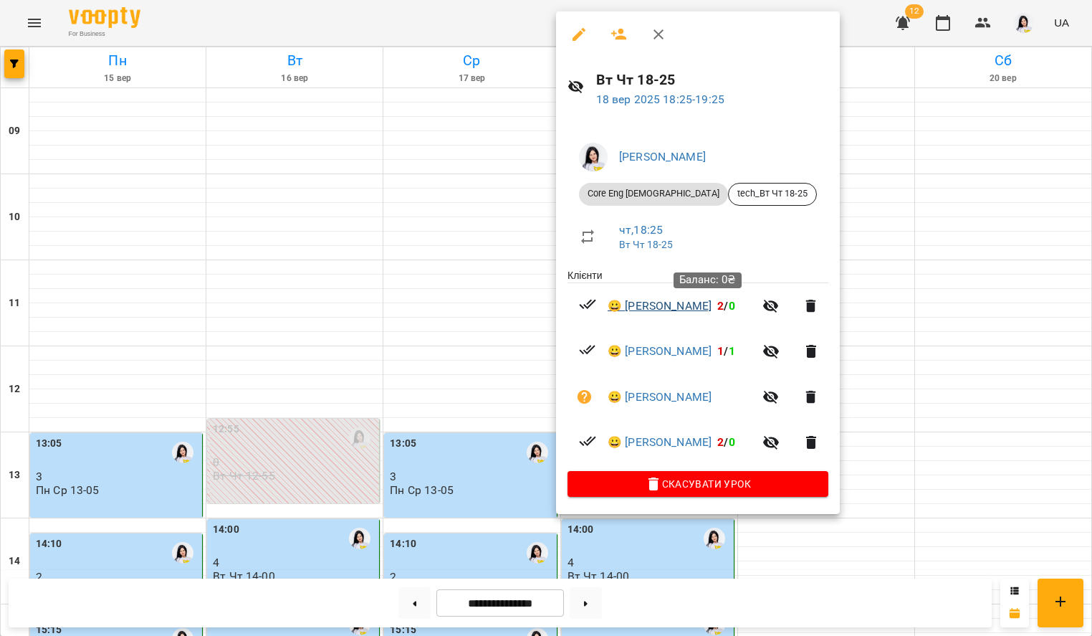
click at [677, 310] on link "😀 [PERSON_NAME]" at bounding box center [660, 305] width 104 height 17
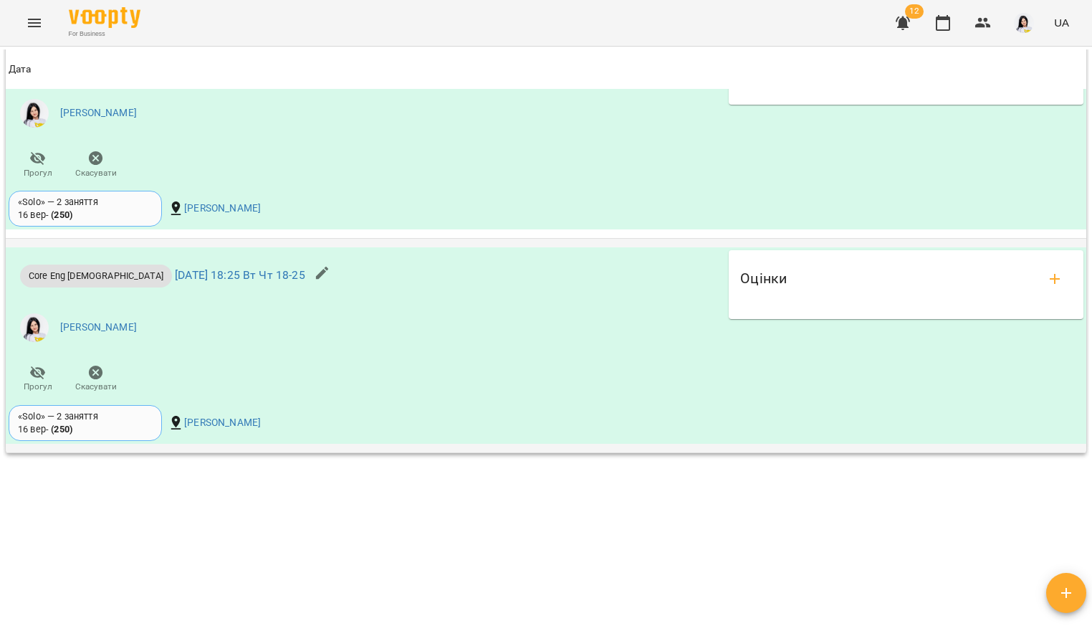
scroll to position [1527, 0]
click at [1043, 241] on td "Core Eng [DEMOGRAPHIC_DATA] [DATE] 18:25 Вт Чт 18-25 [PERSON_NAME] «Solo» — 2 з…" at bounding box center [546, 346] width 1081 height 214
click at [1043, 270] on button "add evaluations" at bounding box center [1055, 279] width 34 height 34
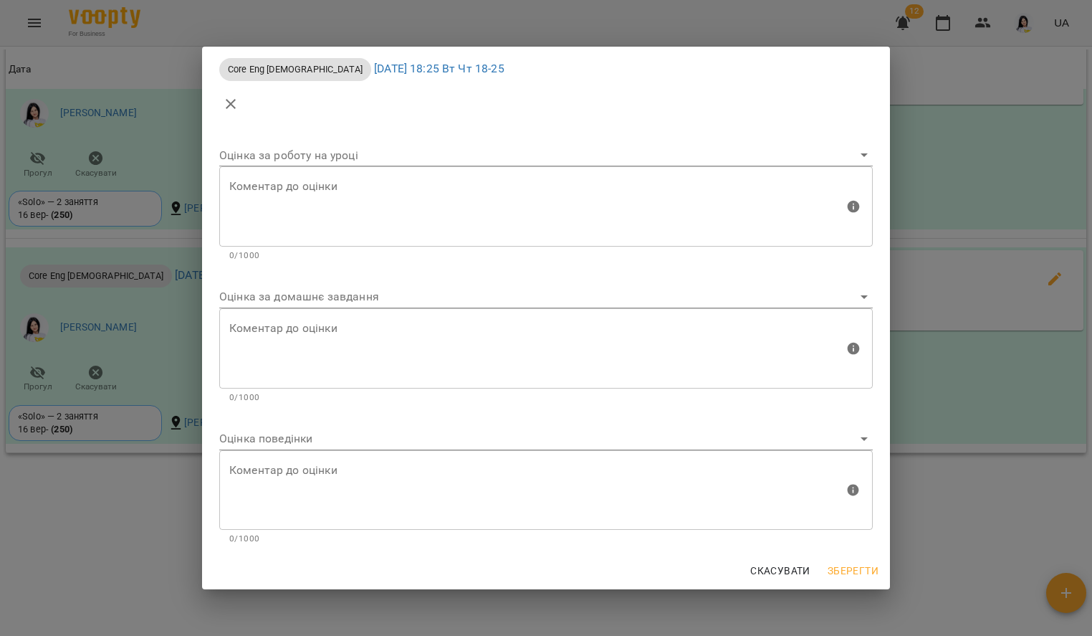
click at [429, 297] on body "For Business 12 UA Мої клієнти / [PERSON_NAME] [PERSON_NAME] tech_Вт Чт 18-25 0…" at bounding box center [546, 341] width 1092 height 682
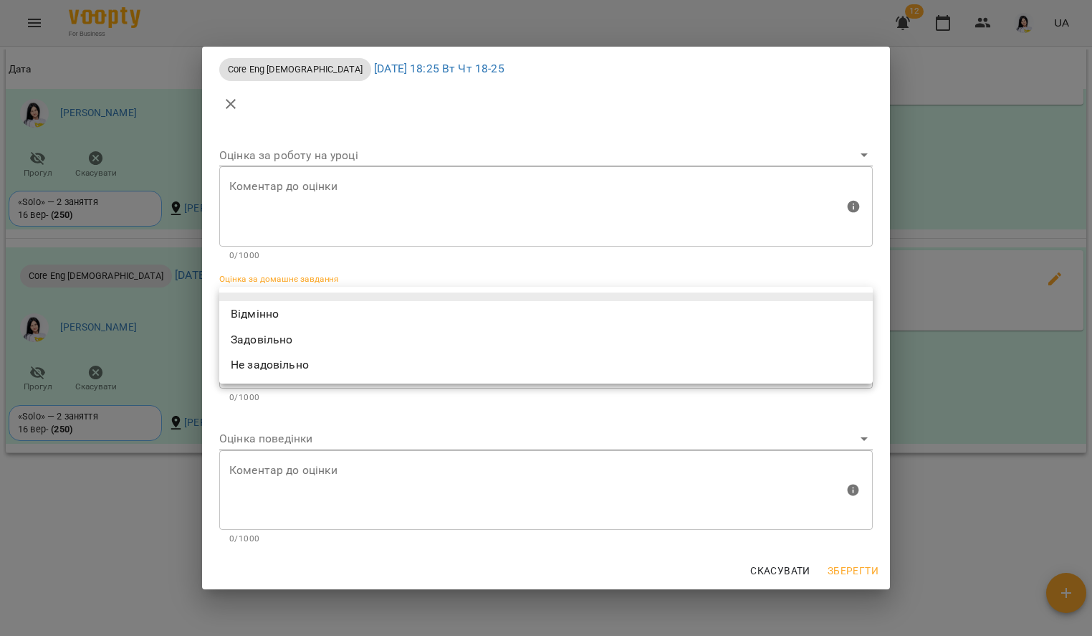
click at [350, 307] on li "Відмінно" at bounding box center [546, 314] width 654 height 26
type input "*********"
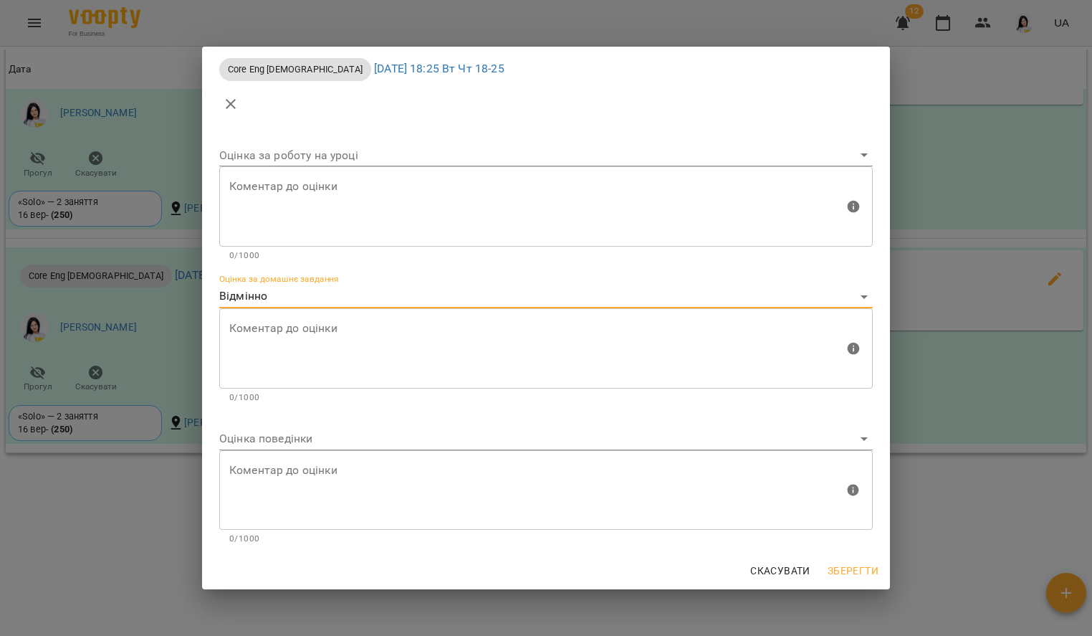
click at [313, 438] on body "For Business 12 UA Мої клієнти / [PERSON_NAME] [PERSON_NAME] tech_Вт Чт 18-25 0…" at bounding box center [546, 341] width 1092 height 682
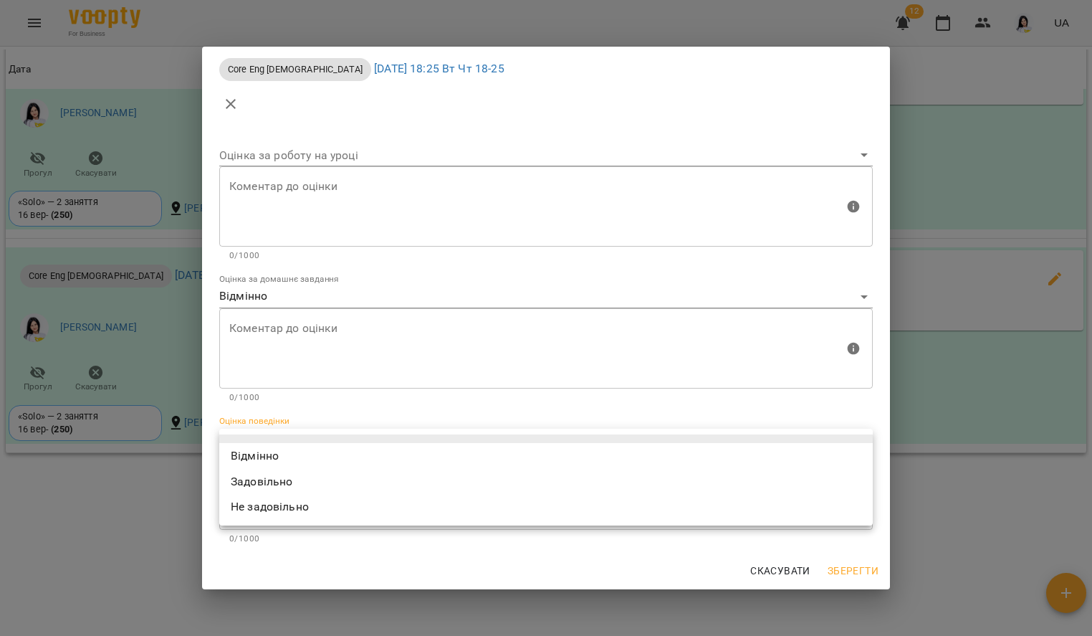
click at [302, 452] on li "Відмінно" at bounding box center [546, 456] width 654 height 26
type input "*********"
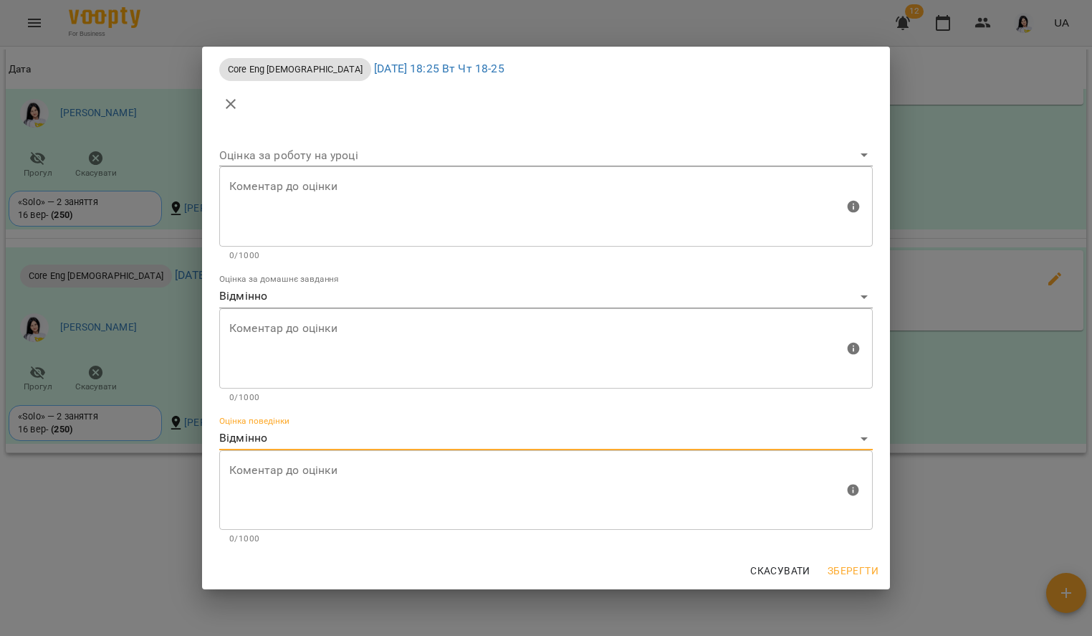
click at [860, 568] on span "Зберегти" at bounding box center [853, 570] width 51 height 17
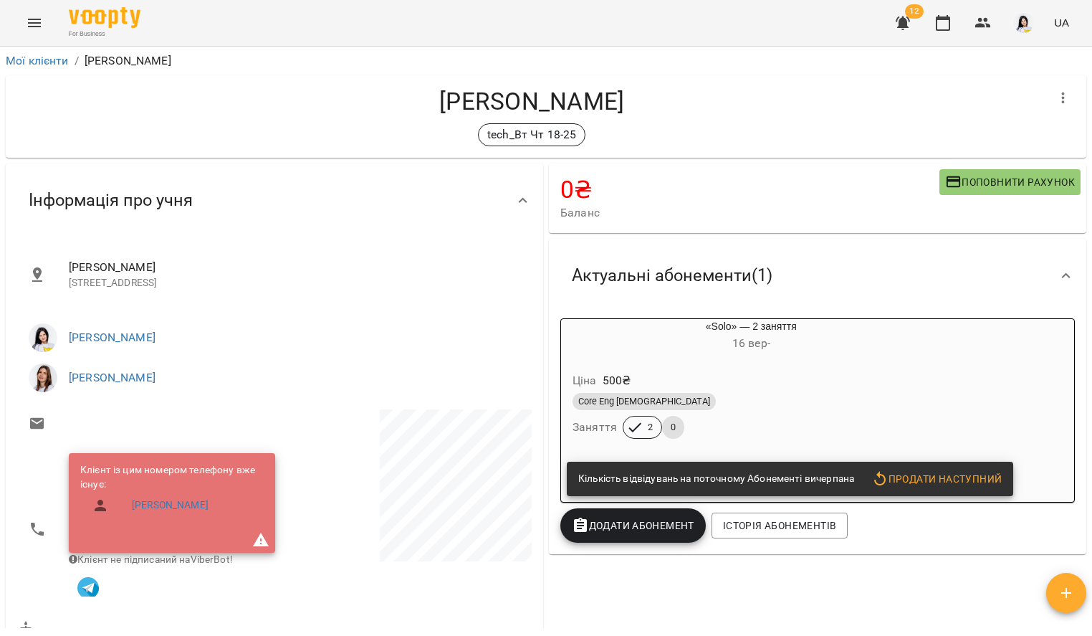
scroll to position [0, 0]
click at [29, 18] on icon "Menu" at bounding box center [34, 22] width 17 height 17
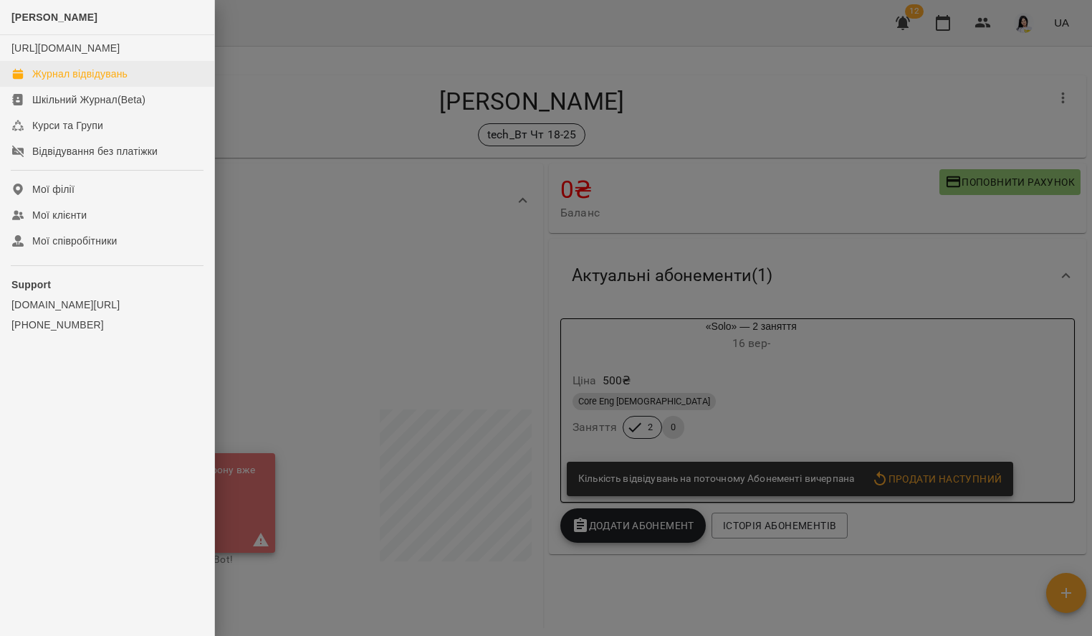
click at [82, 81] on div "Журнал відвідувань" at bounding box center [79, 74] width 95 height 14
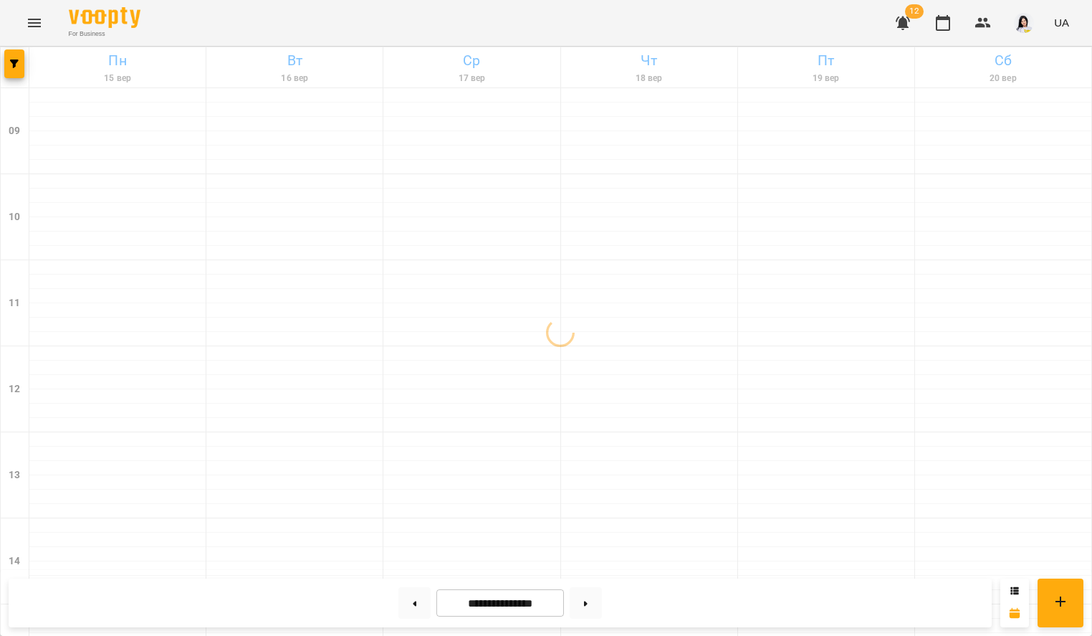
scroll to position [548, 0]
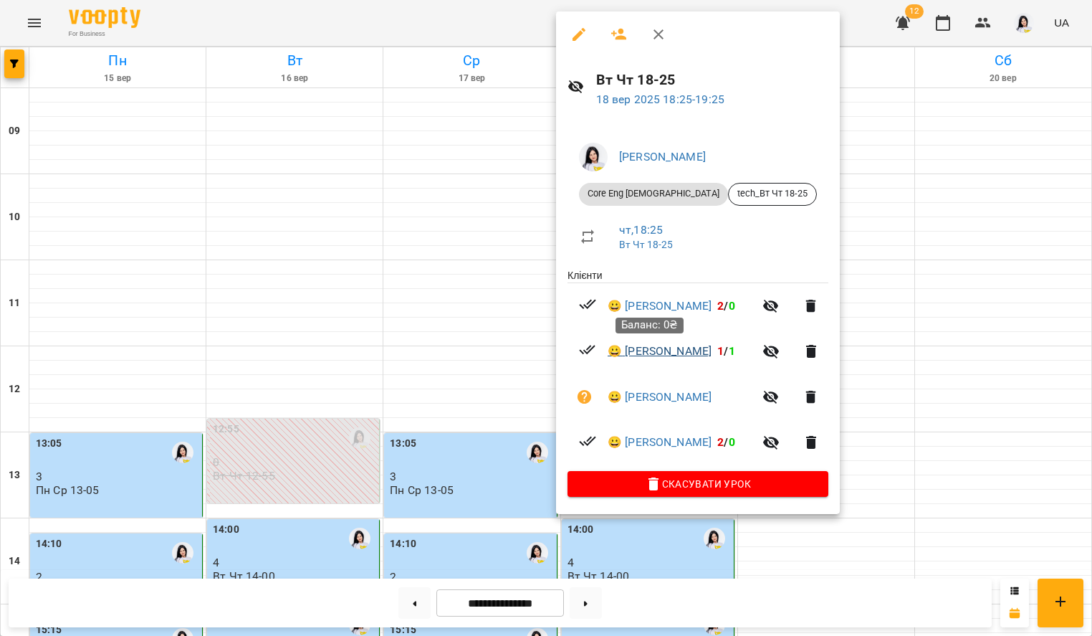
click at [654, 353] on link "😀 [PERSON_NAME]" at bounding box center [660, 351] width 104 height 17
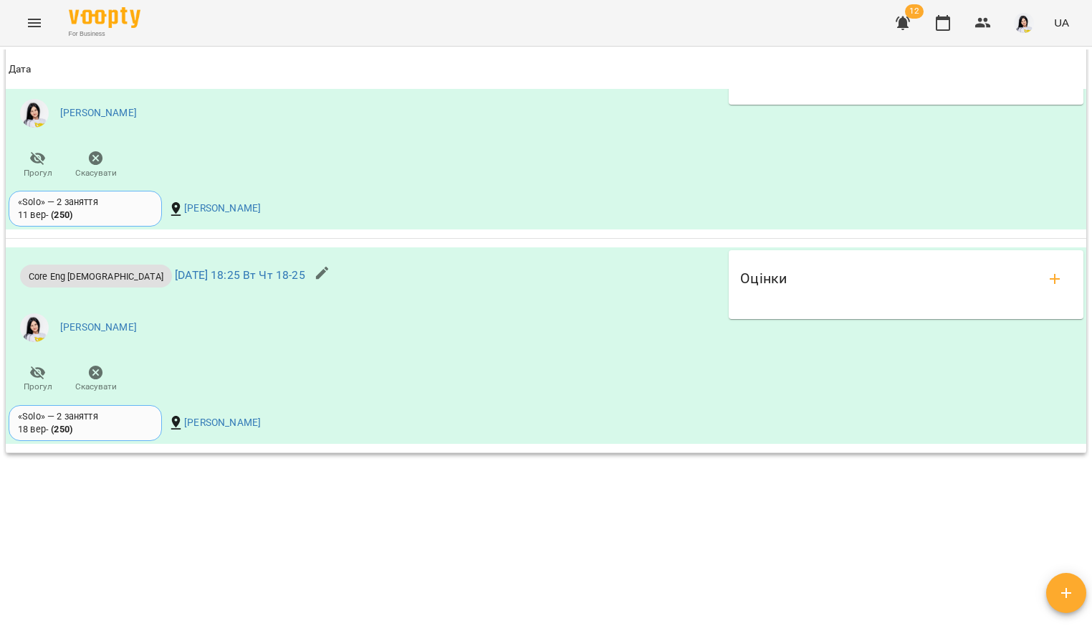
scroll to position [1518, 0]
click at [1047, 272] on icon "add evaluations" at bounding box center [1054, 280] width 17 height 17
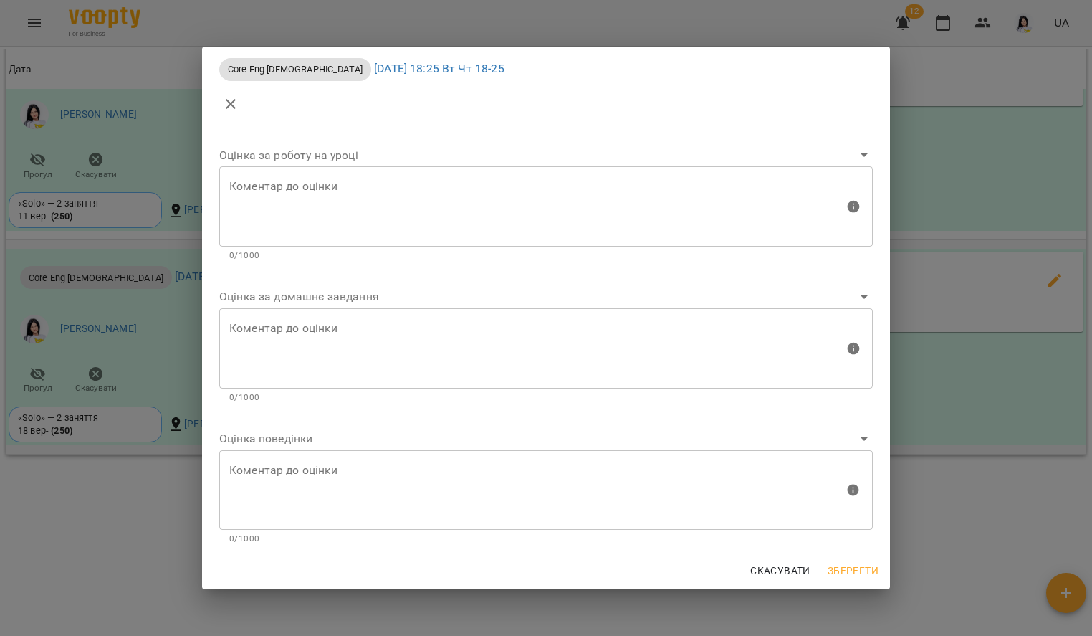
click at [407, 304] on body "For Business 12 UA Мої клієнти / [PERSON_NAME] [PERSON_NAME] tech_Вт Чт 18-25 0…" at bounding box center [546, 341] width 1092 height 682
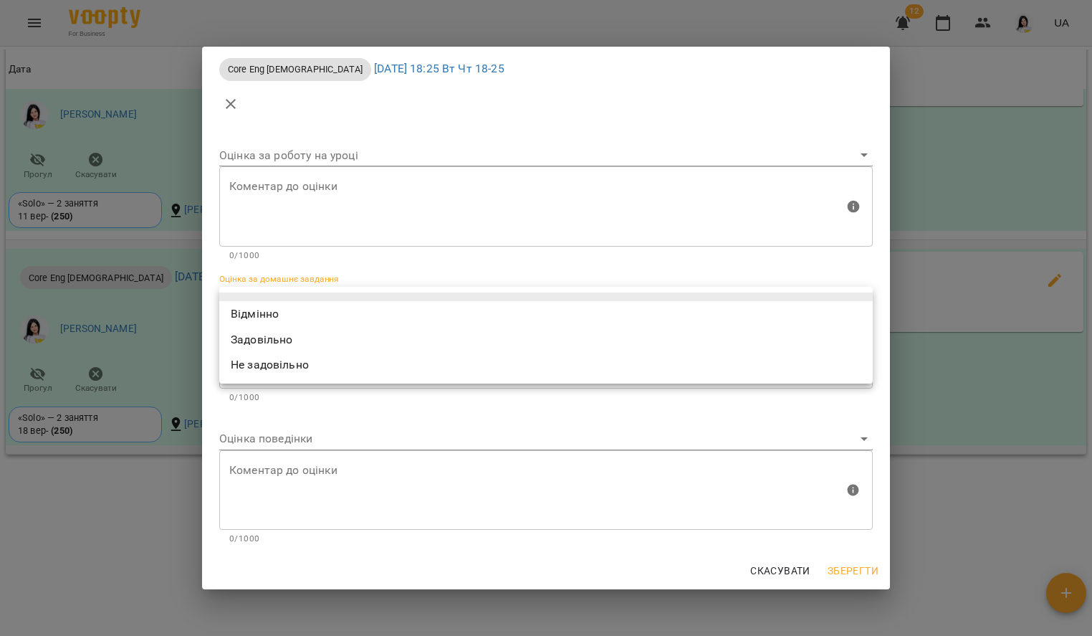
click at [296, 317] on li "Відмінно" at bounding box center [546, 314] width 654 height 26
type input "*********"
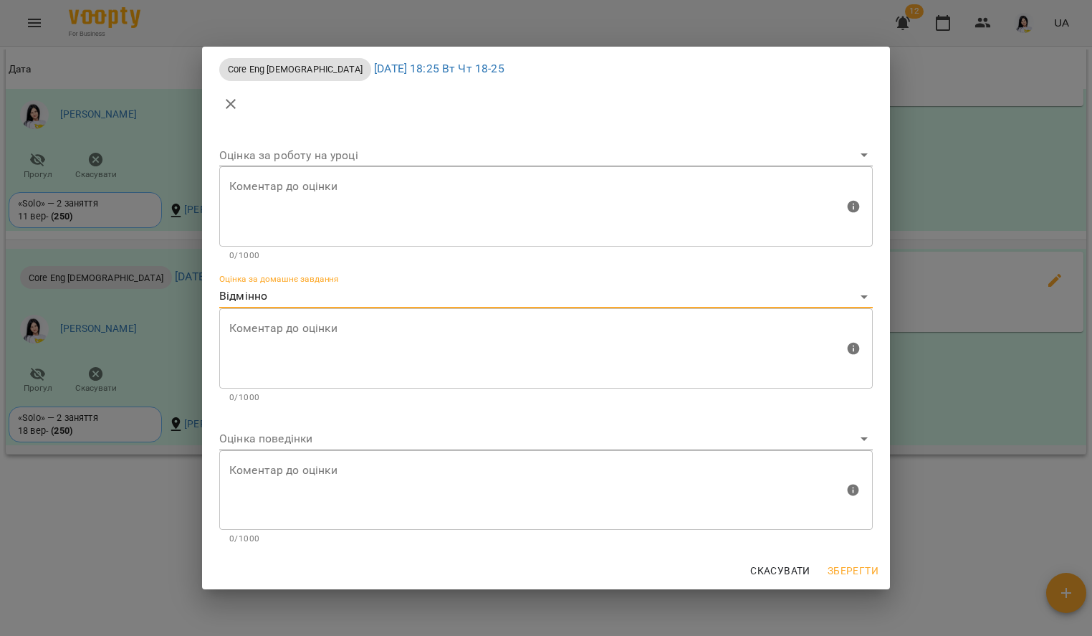
click at [302, 434] on body "For Business 12 UA Мої клієнти / [PERSON_NAME] [PERSON_NAME] tech_Вт Чт 18-25 0…" at bounding box center [546, 341] width 1092 height 682
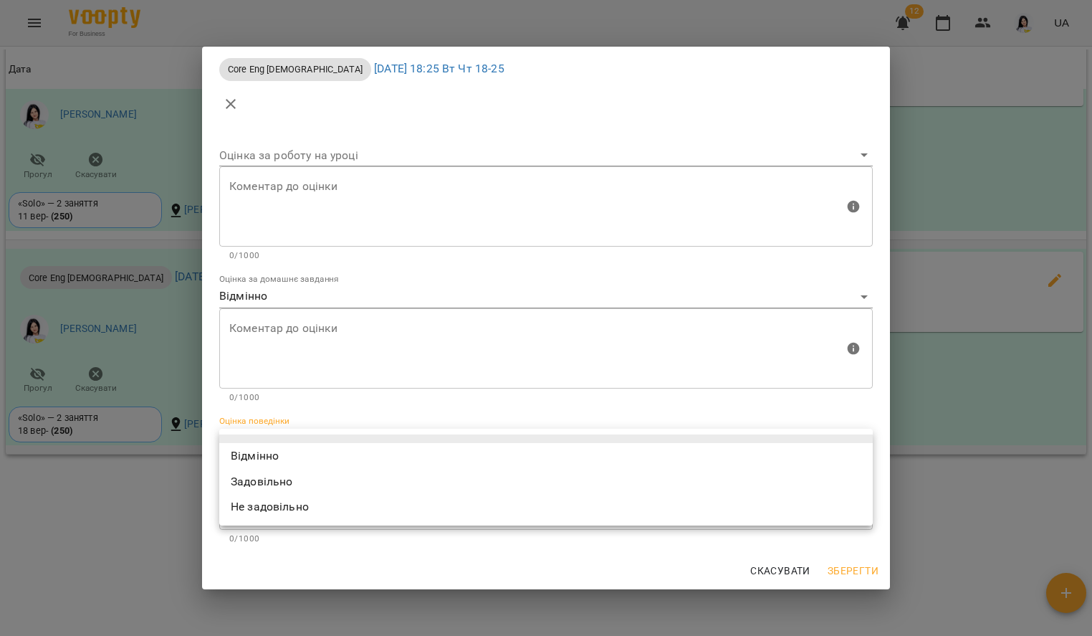
click at [300, 451] on li "Відмінно" at bounding box center [546, 456] width 654 height 26
type input "*********"
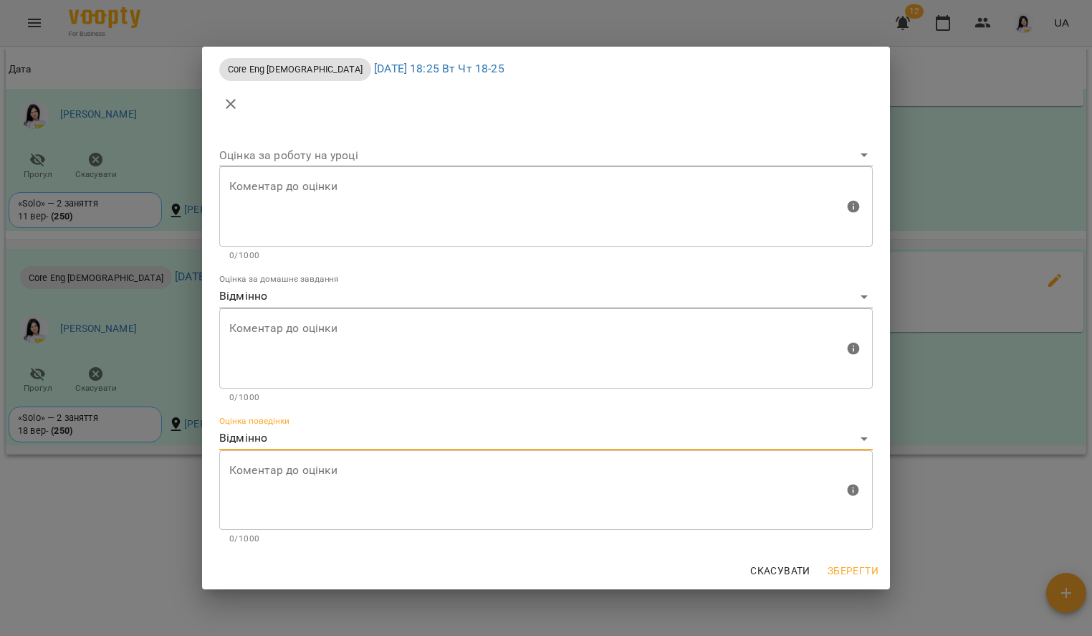
click at [858, 573] on span "Зберегти" at bounding box center [853, 570] width 51 height 17
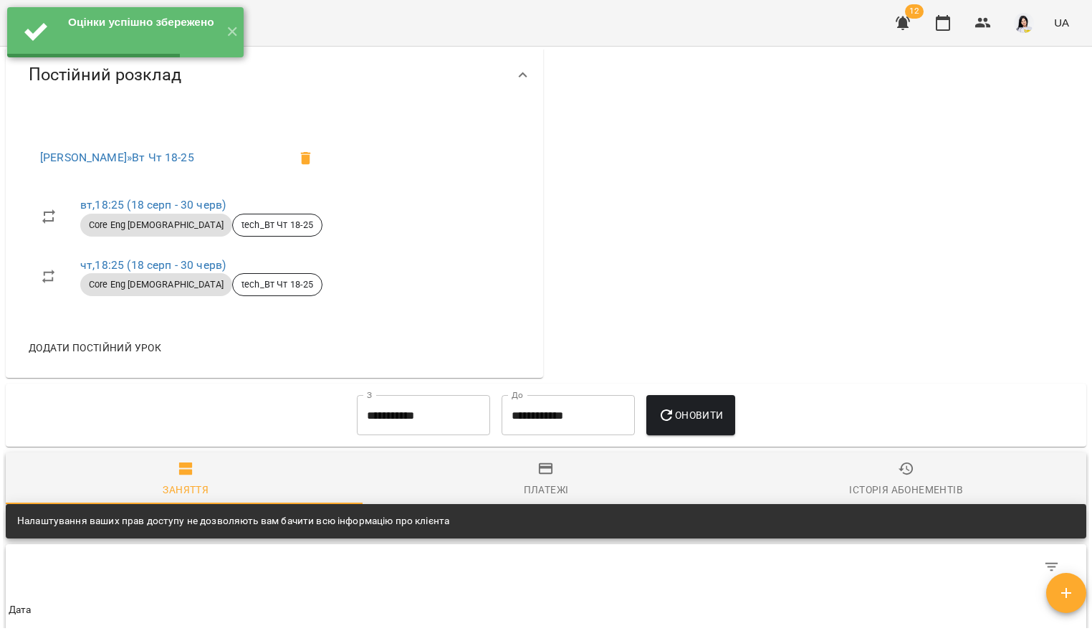
scroll to position [150, 0]
